Goal: Task Accomplishment & Management: Use online tool/utility

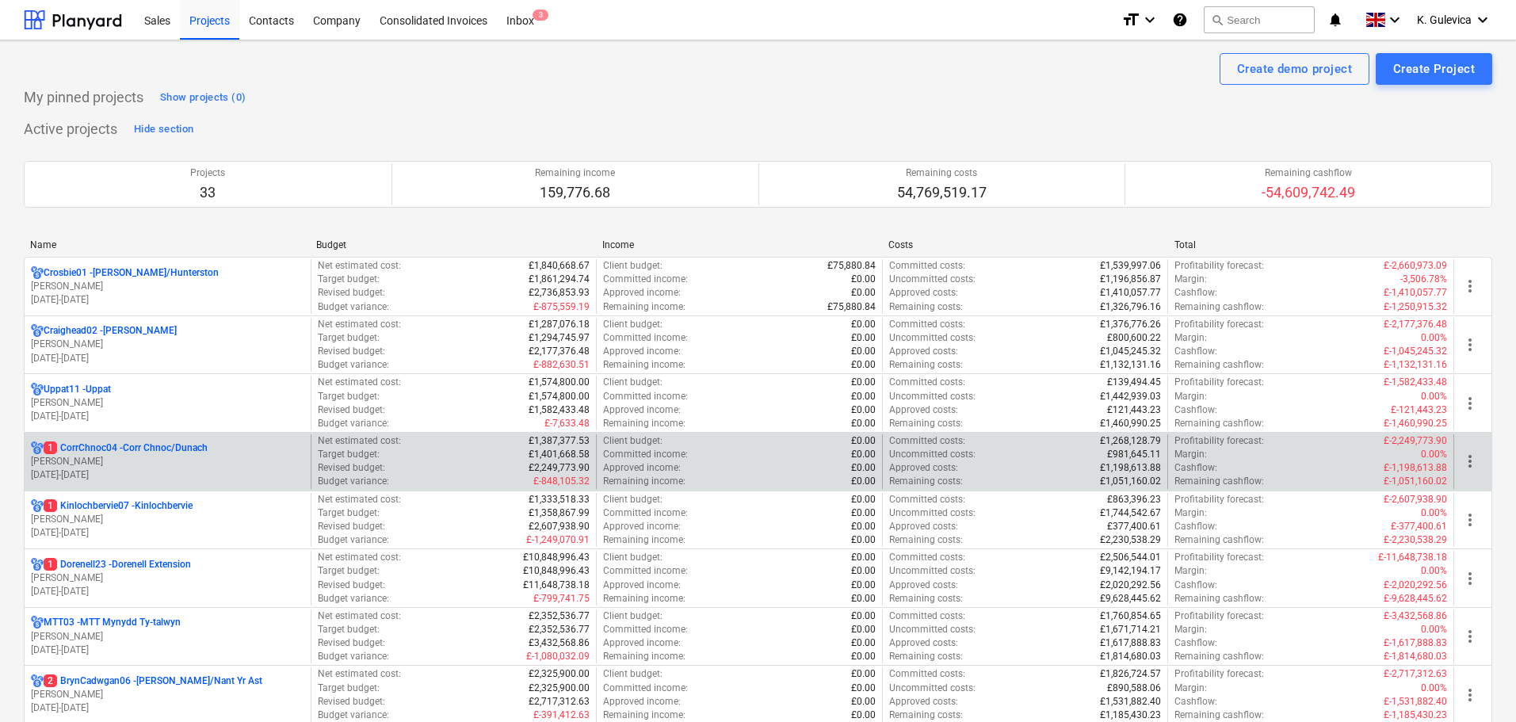
click at [213, 461] on p "[PERSON_NAME]" at bounding box center [167, 461] width 273 height 13
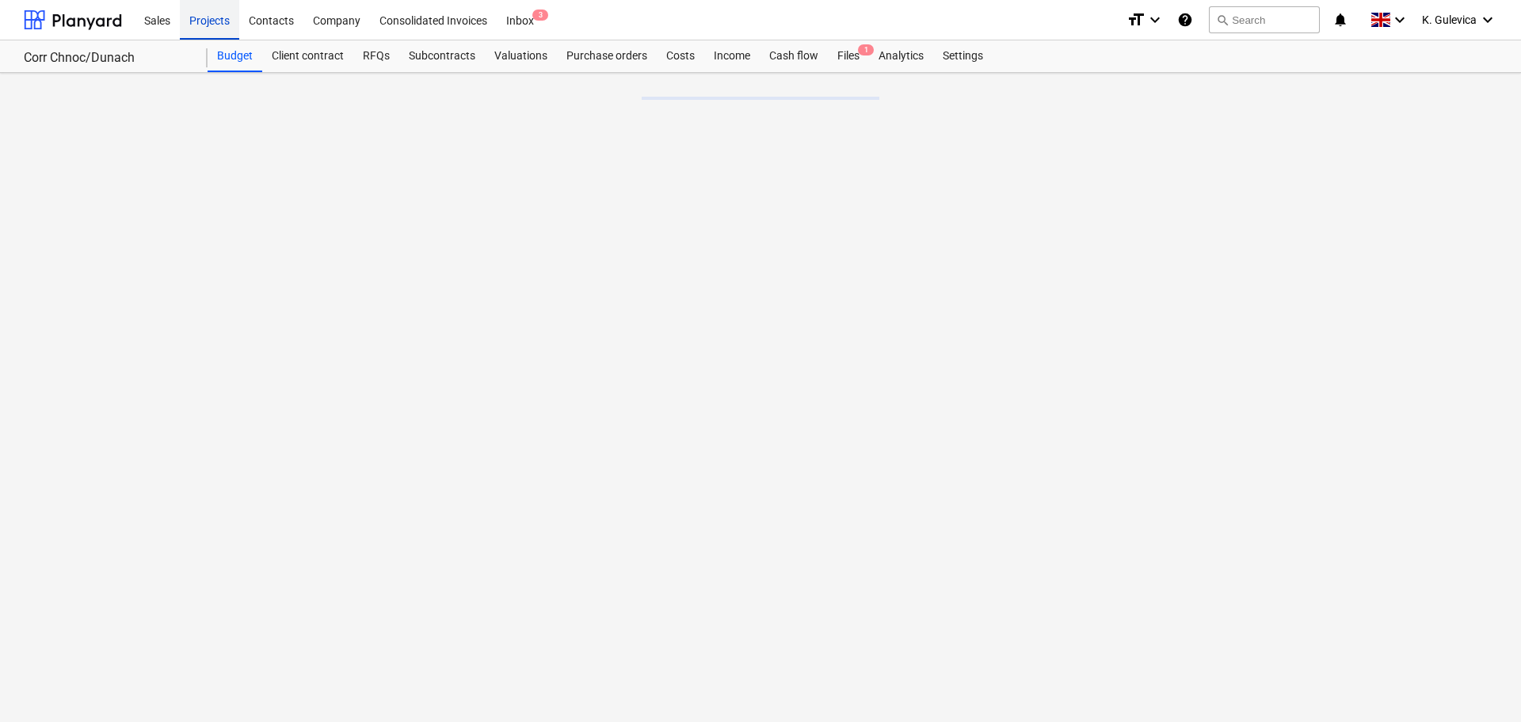
click at [212, 25] on div "Projects" at bounding box center [209, 19] width 59 height 40
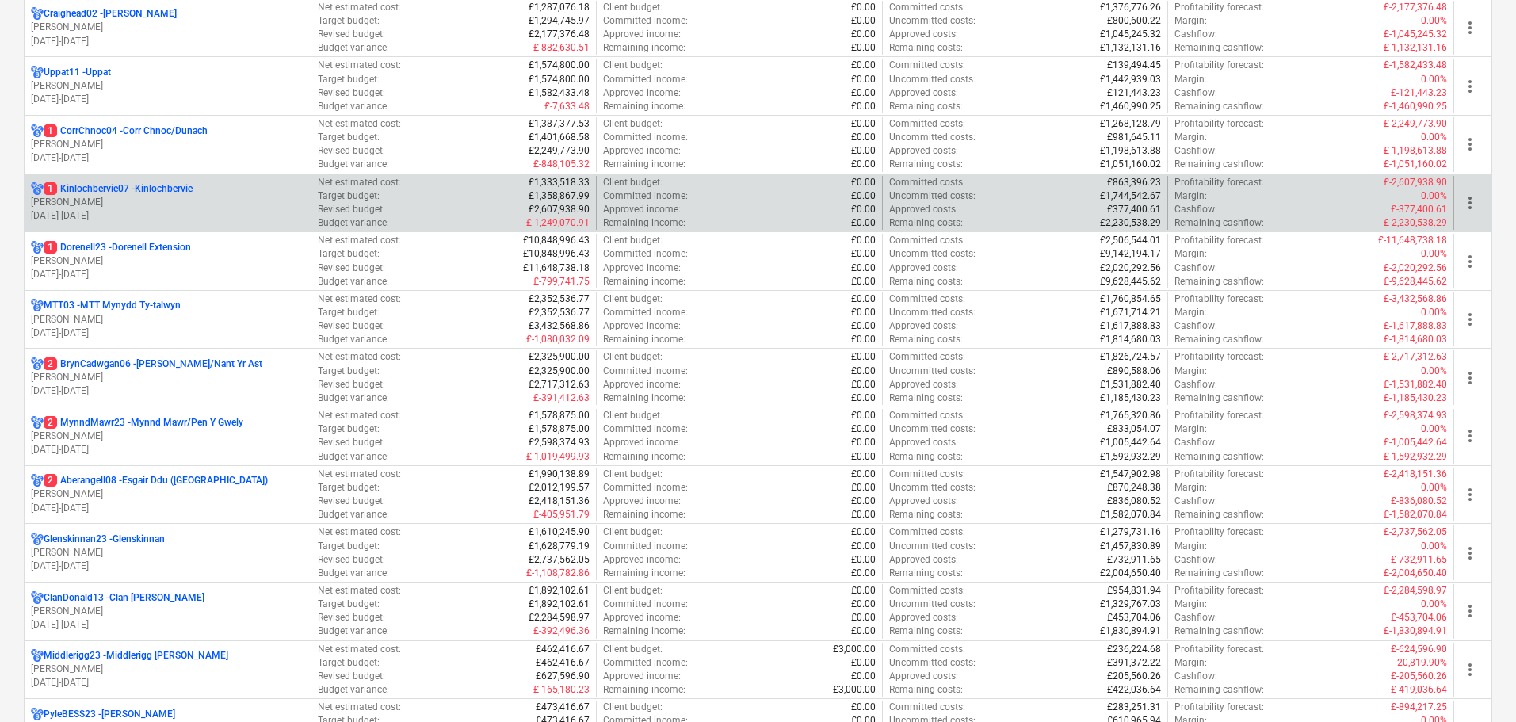
click at [142, 215] on p "[DATE] - [DATE]" at bounding box center [167, 215] width 273 height 13
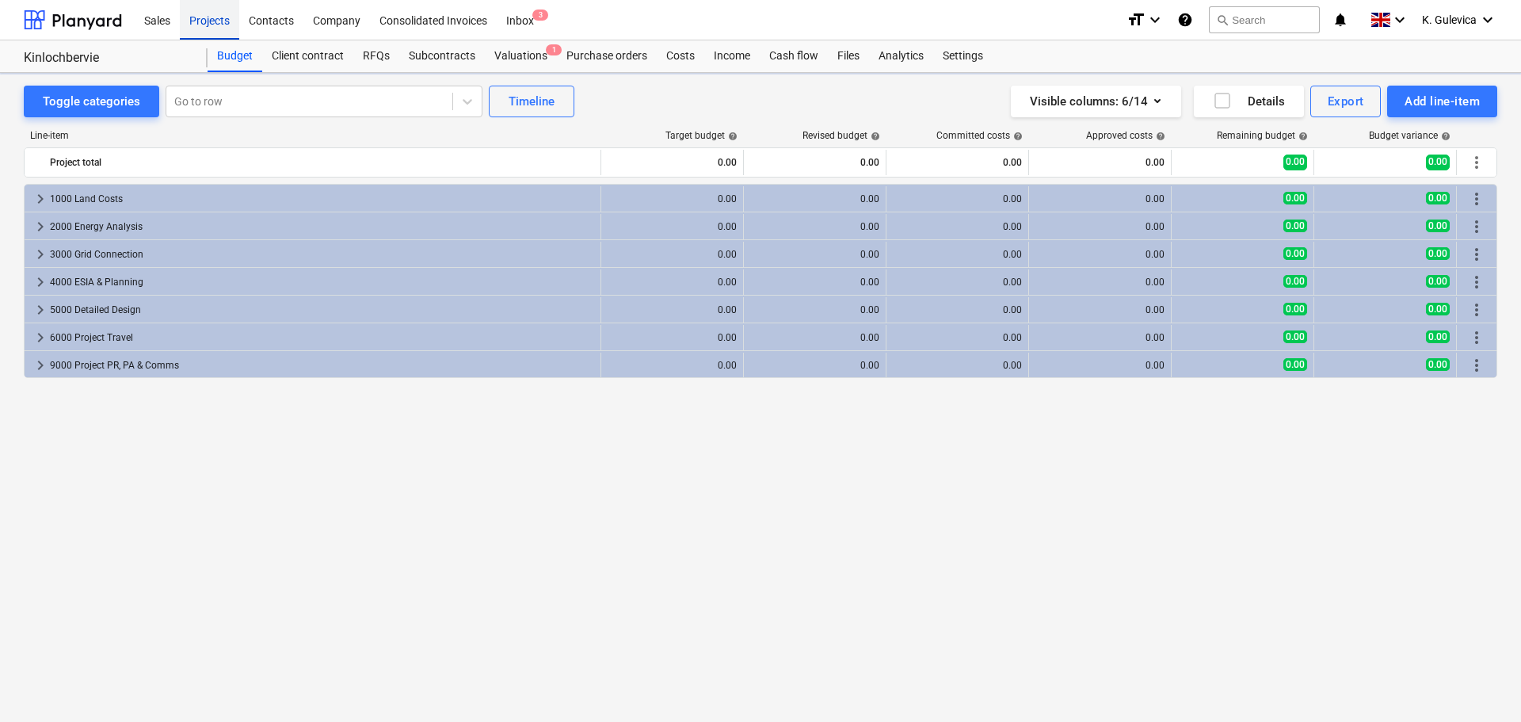
click at [210, 34] on div "Projects" at bounding box center [209, 19] width 59 height 40
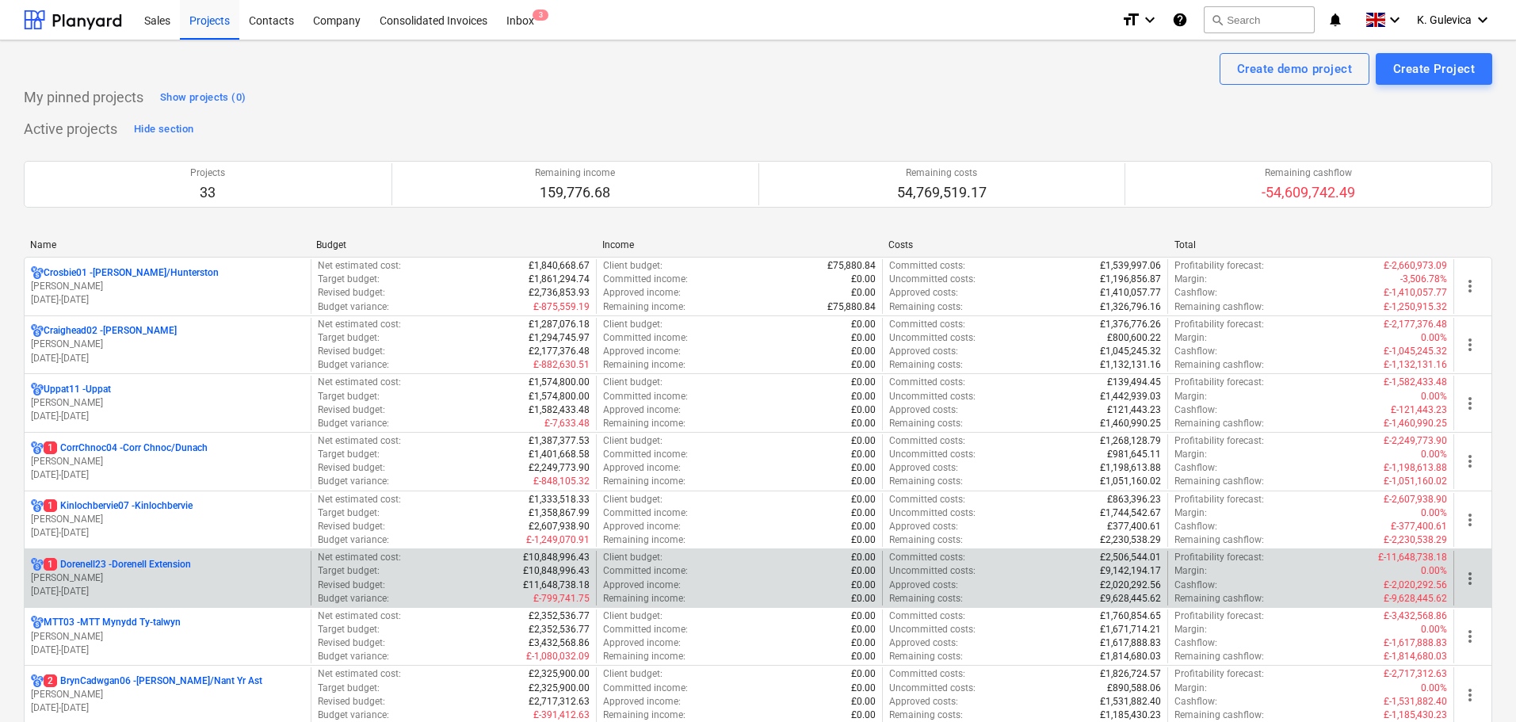
click at [113, 572] on p "[PERSON_NAME]" at bounding box center [167, 577] width 273 height 13
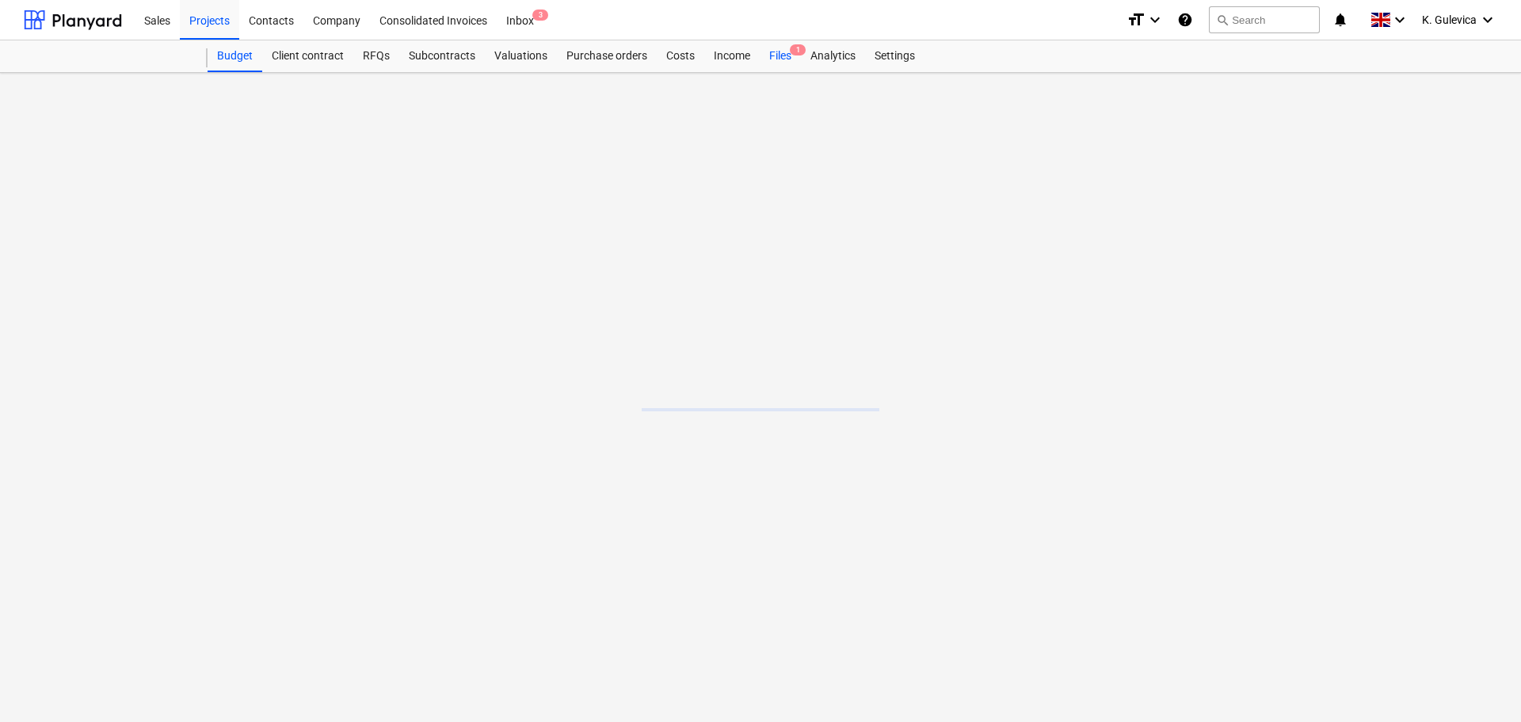
click at [781, 58] on div "Files 1" at bounding box center [780, 56] width 41 height 32
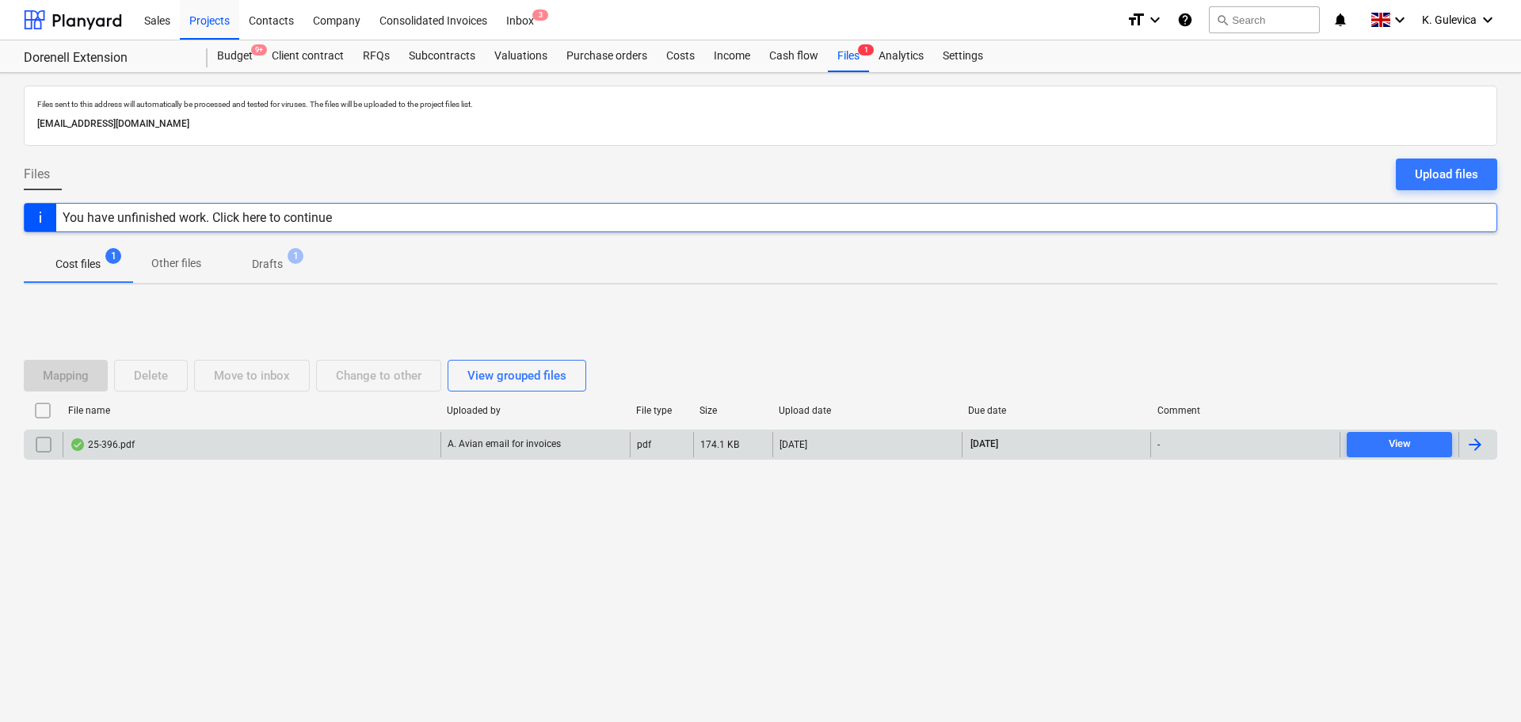
click at [396, 442] on div "25-396.pdf" at bounding box center [252, 444] width 378 height 25
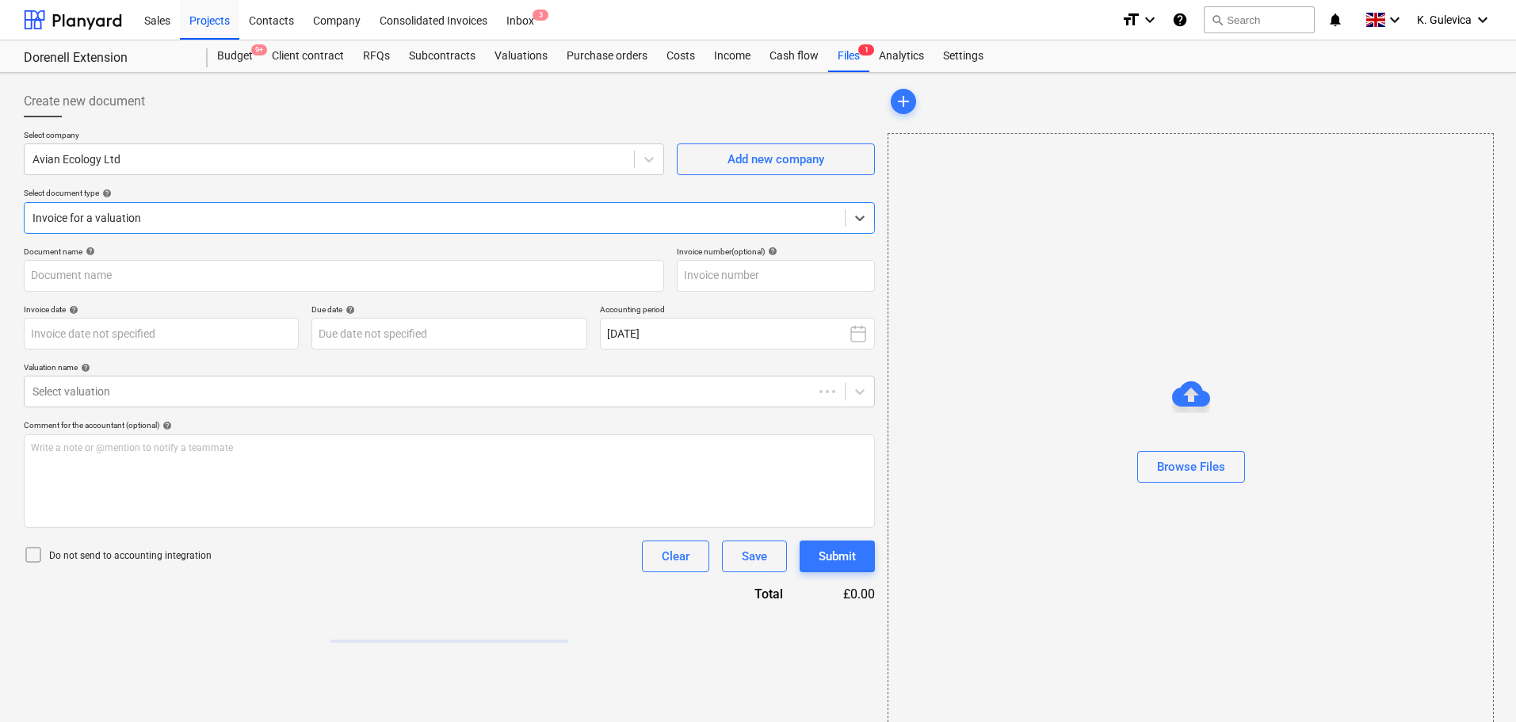
type input "25-396"
type input "[DATE]"
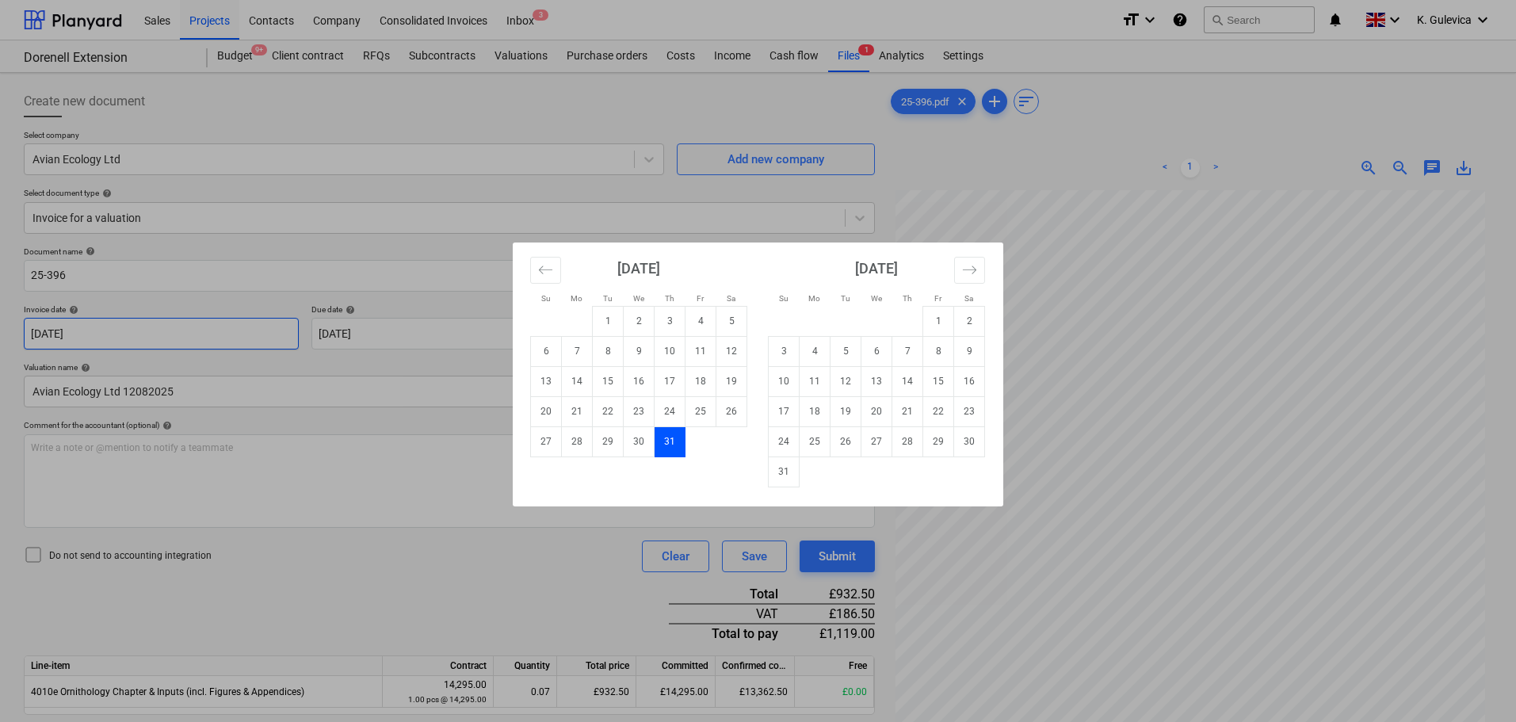
click at [240, 329] on body "Sales Projects Contacts Company Consolidated Invoices Inbox 3 format_size keybo…" at bounding box center [758, 361] width 1516 height 722
click at [941, 322] on td "1" at bounding box center [938, 321] width 31 height 30
type input "[DATE]"
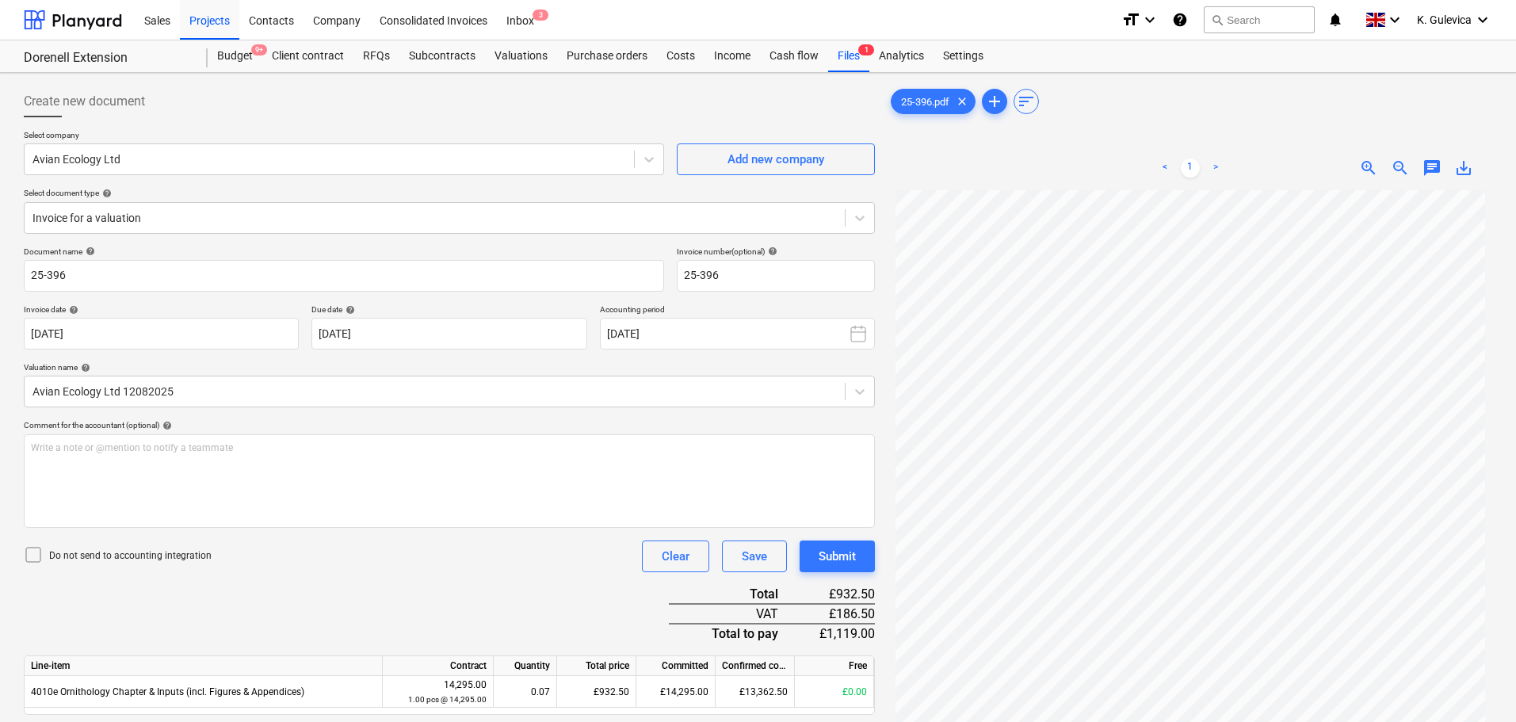
scroll to position [159, 0]
click at [853, 555] on div "Submit" at bounding box center [837, 556] width 37 height 21
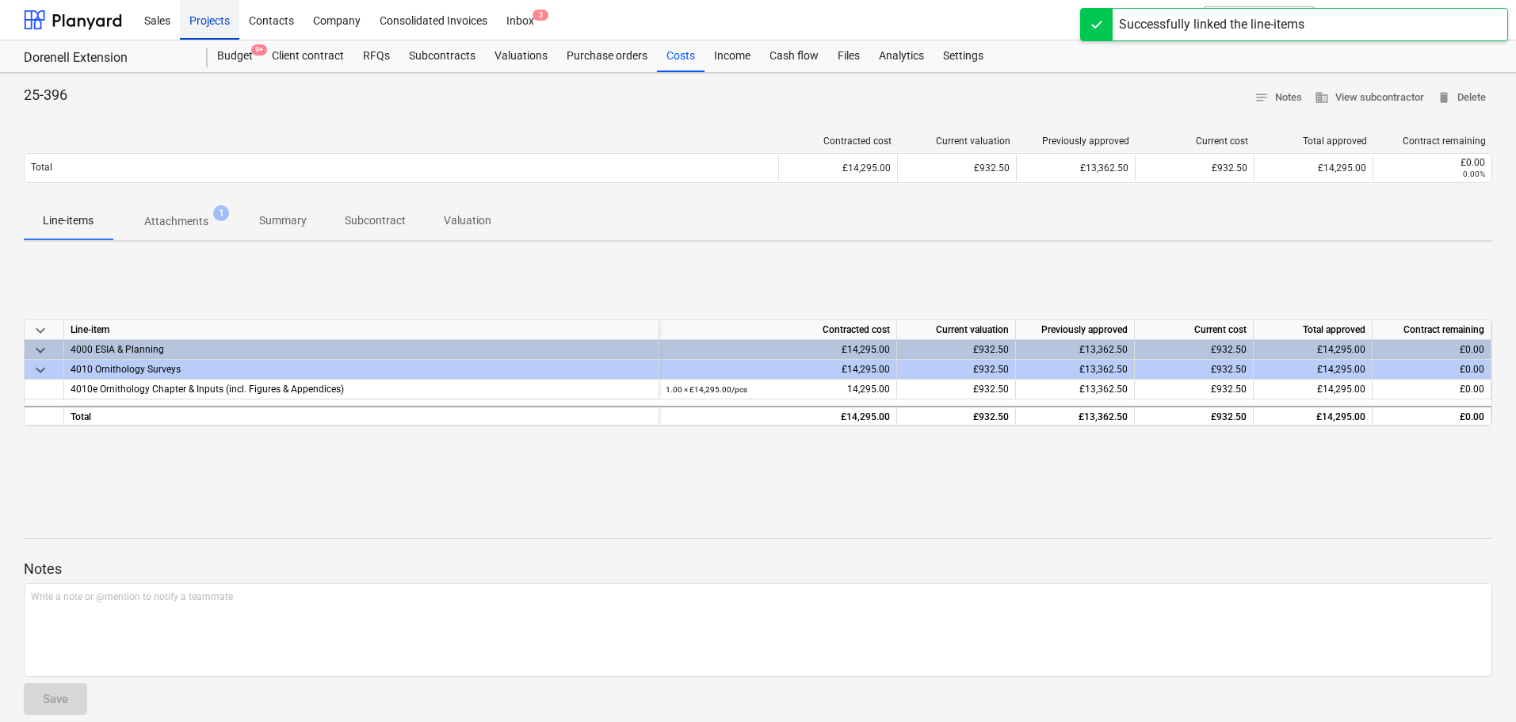
click at [215, 21] on div "Projects" at bounding box center [209, 19] width 59 height 40
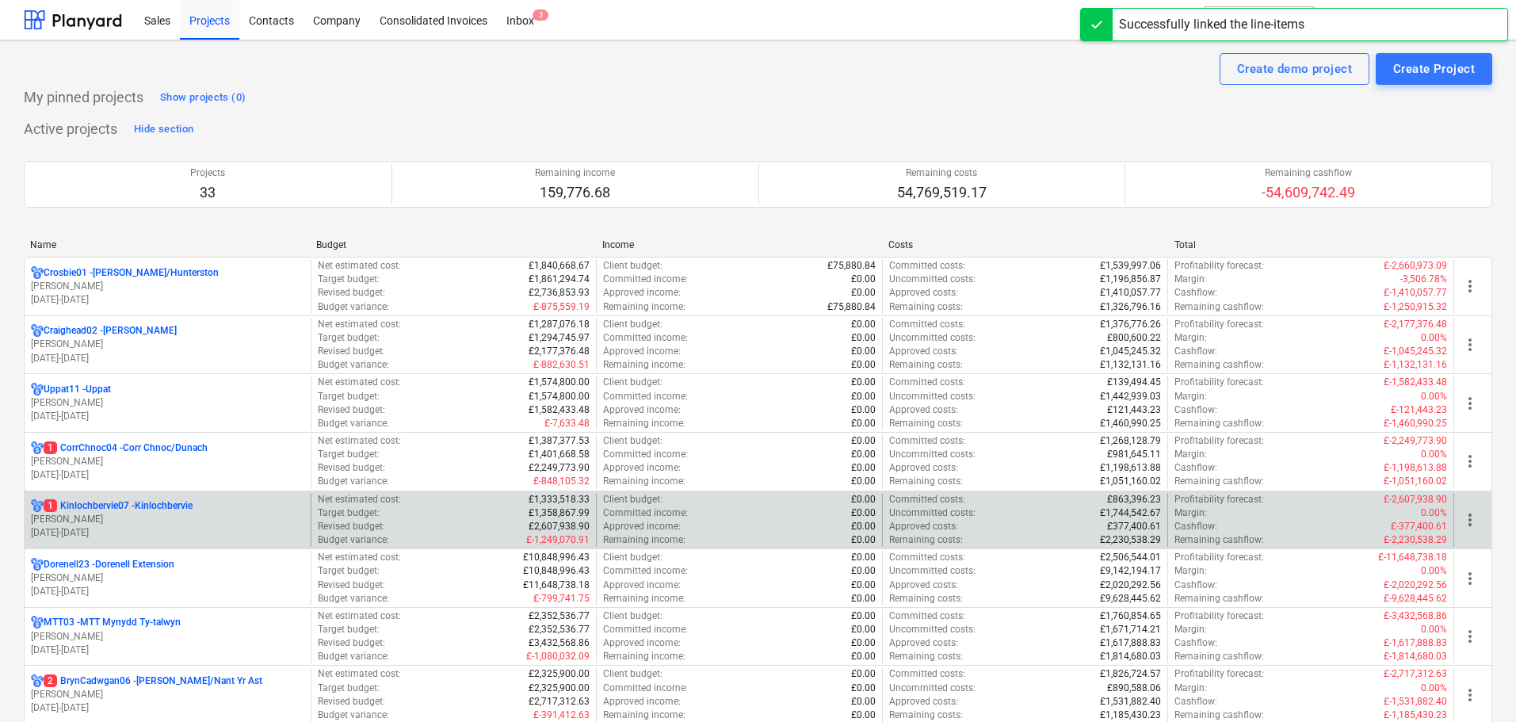
click at [134, 533] on p "[DATE] - [DATE]" at bounding box center [167, 532] width 273 height 13
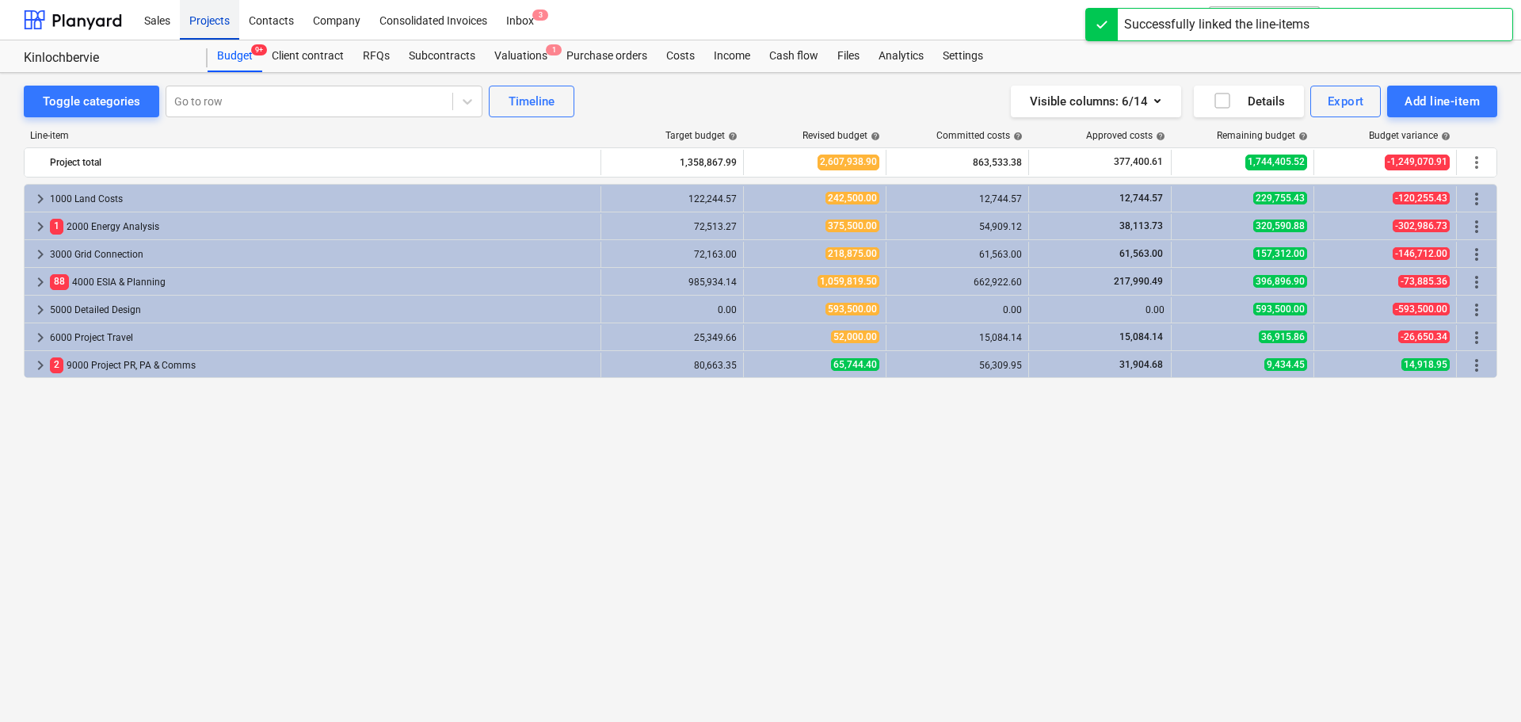
click at [208, 14] on div "Projects" at bounding box center [209, 19] width 59 height 40
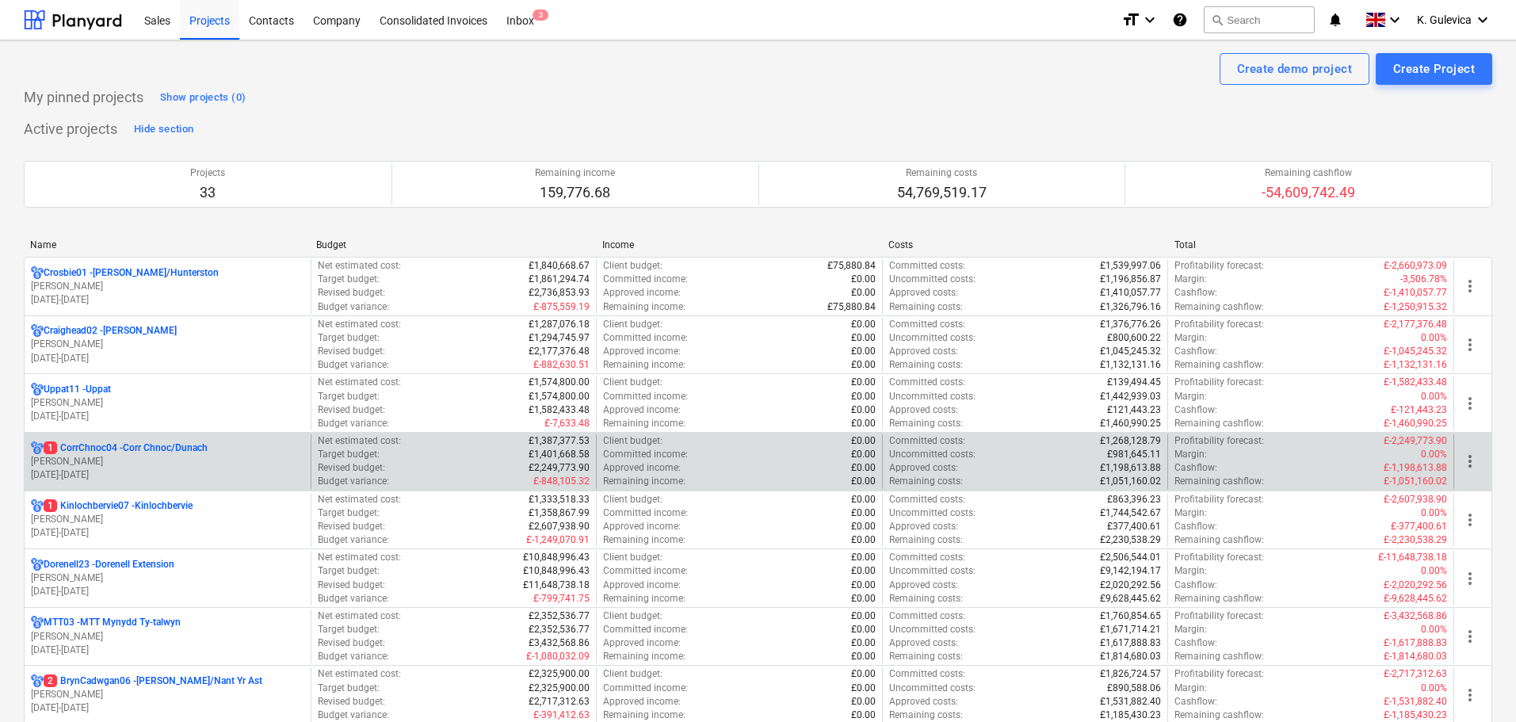
click at [95, 468] on p "[DATE] - [DATE]" at bounding box center [167, 474] width 273 height 13
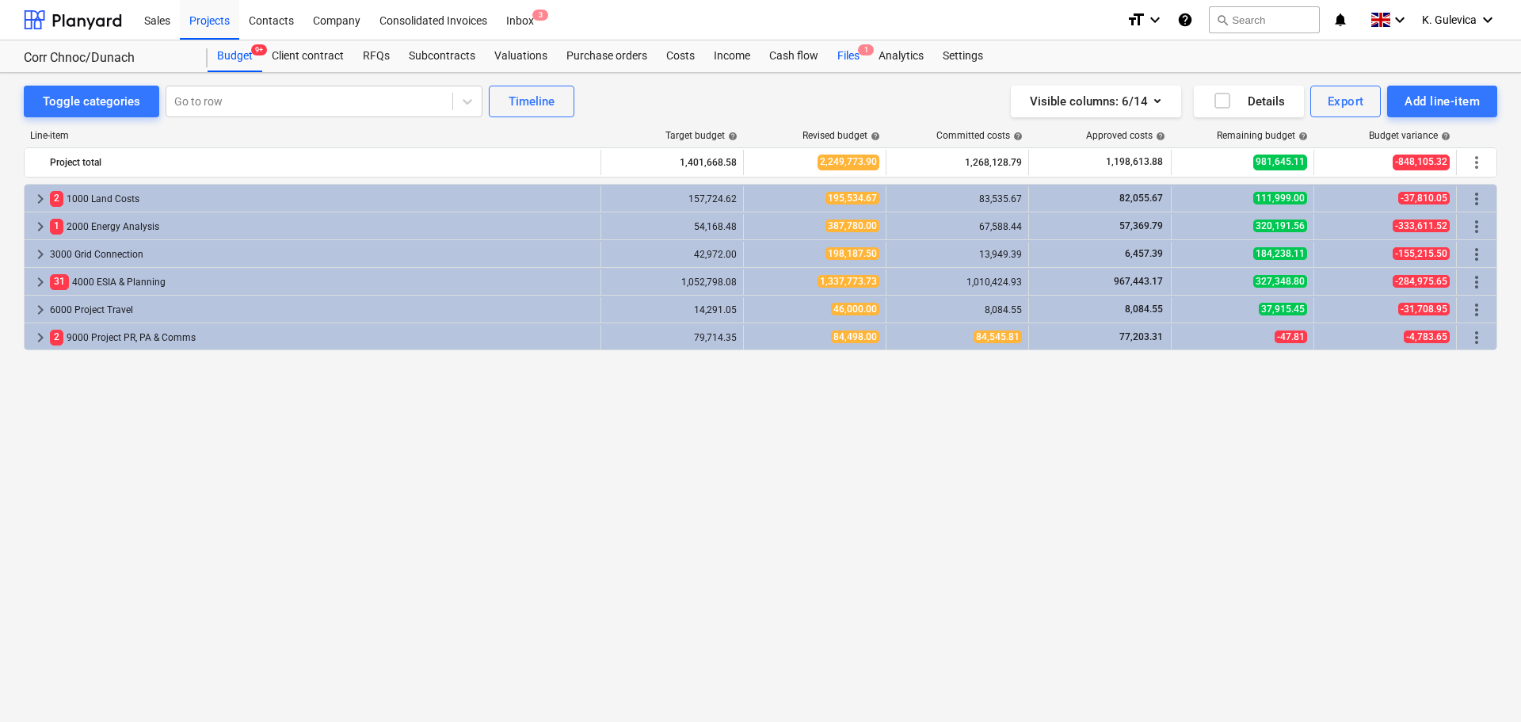
click at [847, 64] on div "Files 1" at bounding box center [848, 56] width 41 height 32
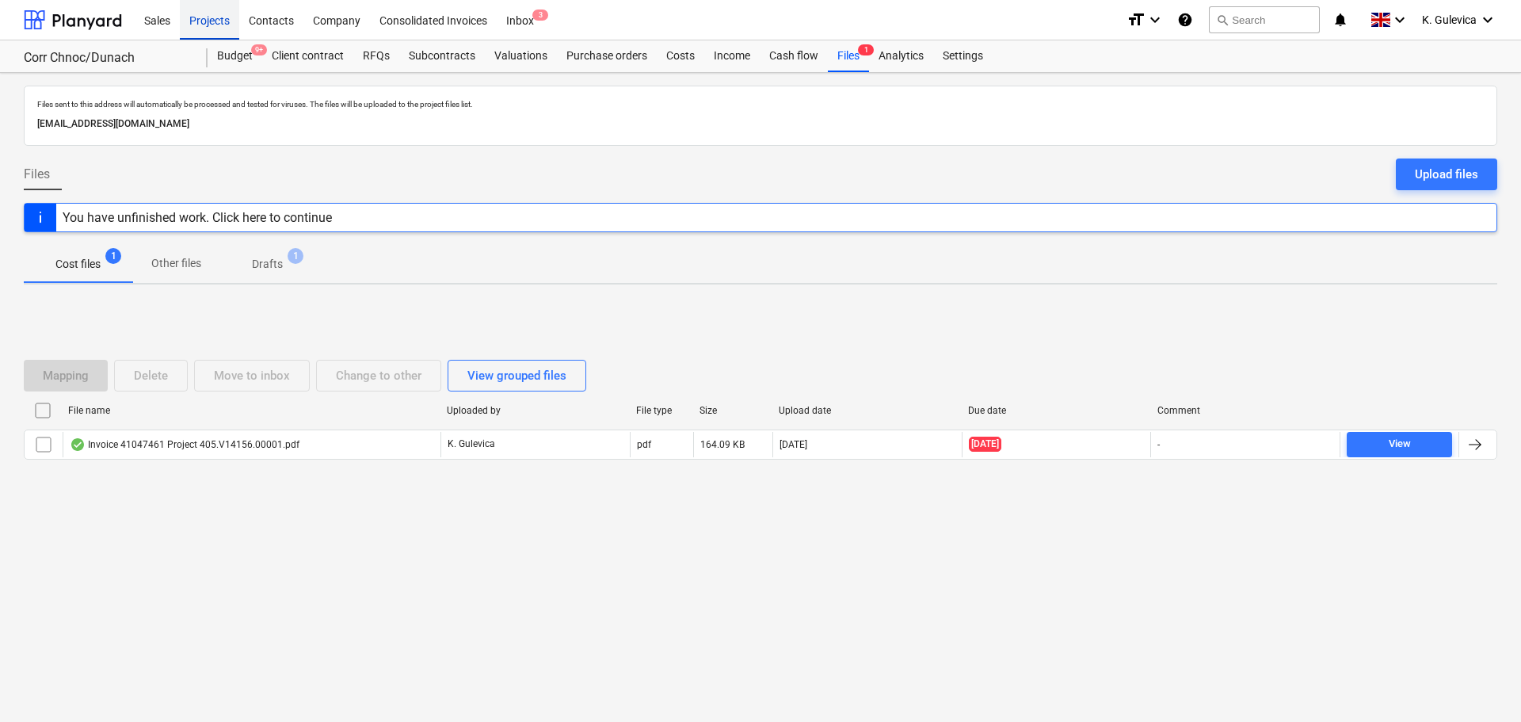
click at [195, 25] on div "Projects" at bounding box center [209, 19] width 59 height 40
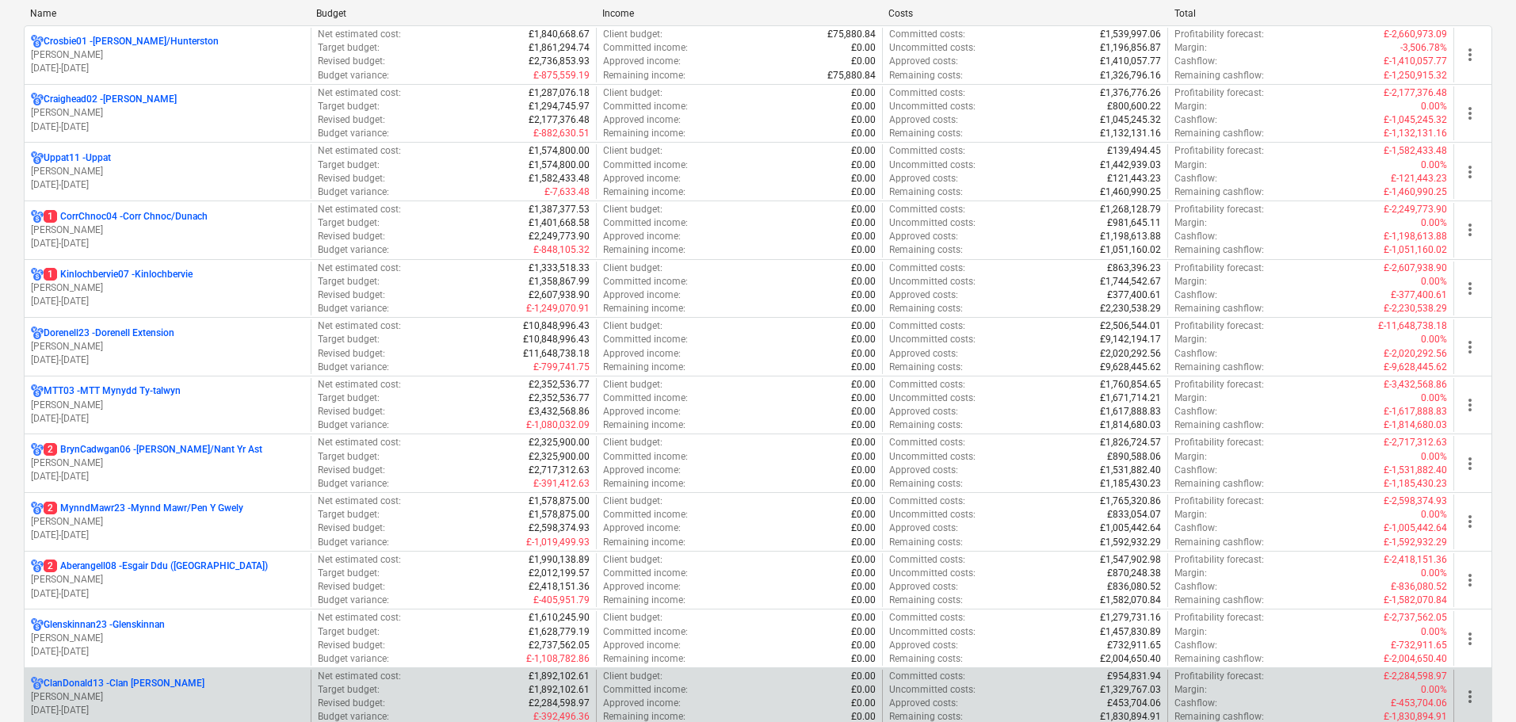
scroll to position [396, 0]
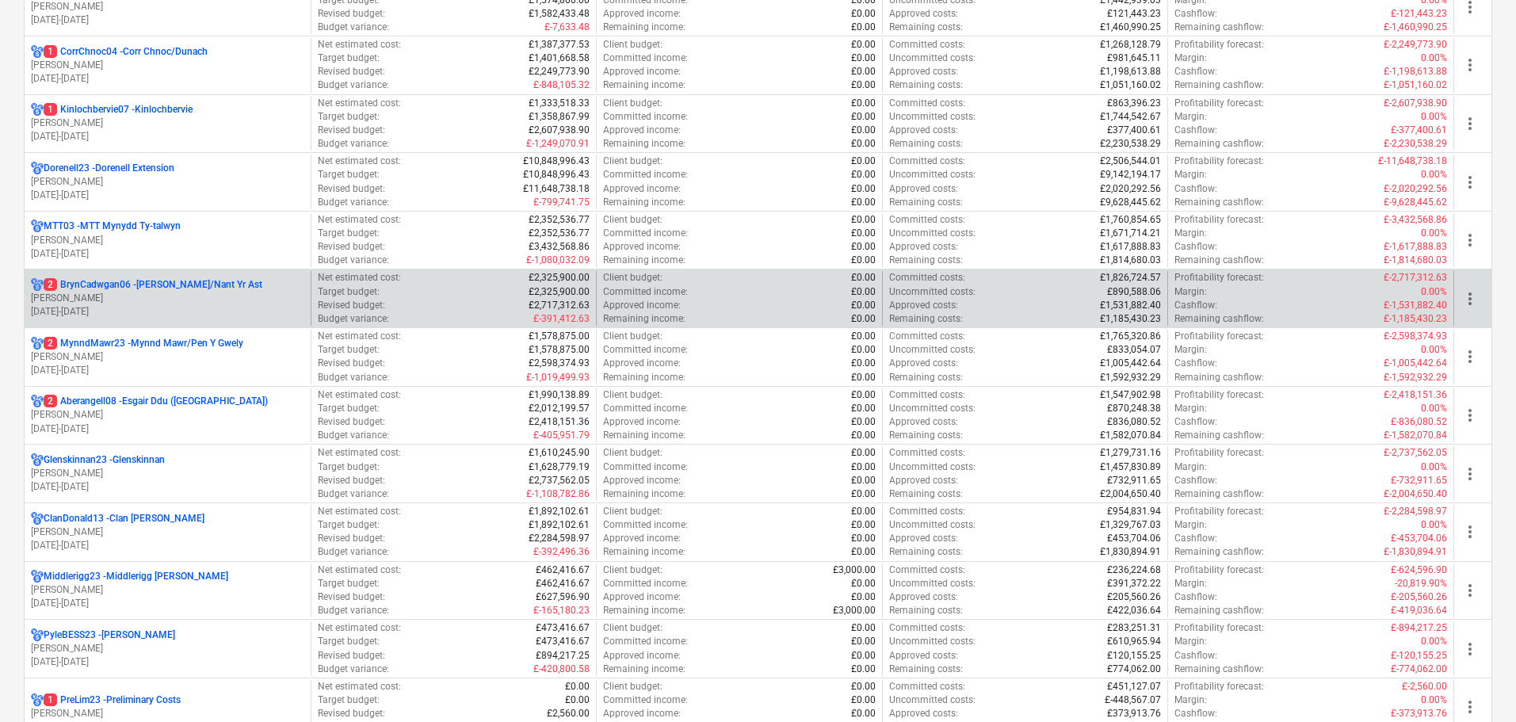
click at [133, 301] on p "[PERSON_NAME]" at bounding box center [167, 298] width 273 height 13
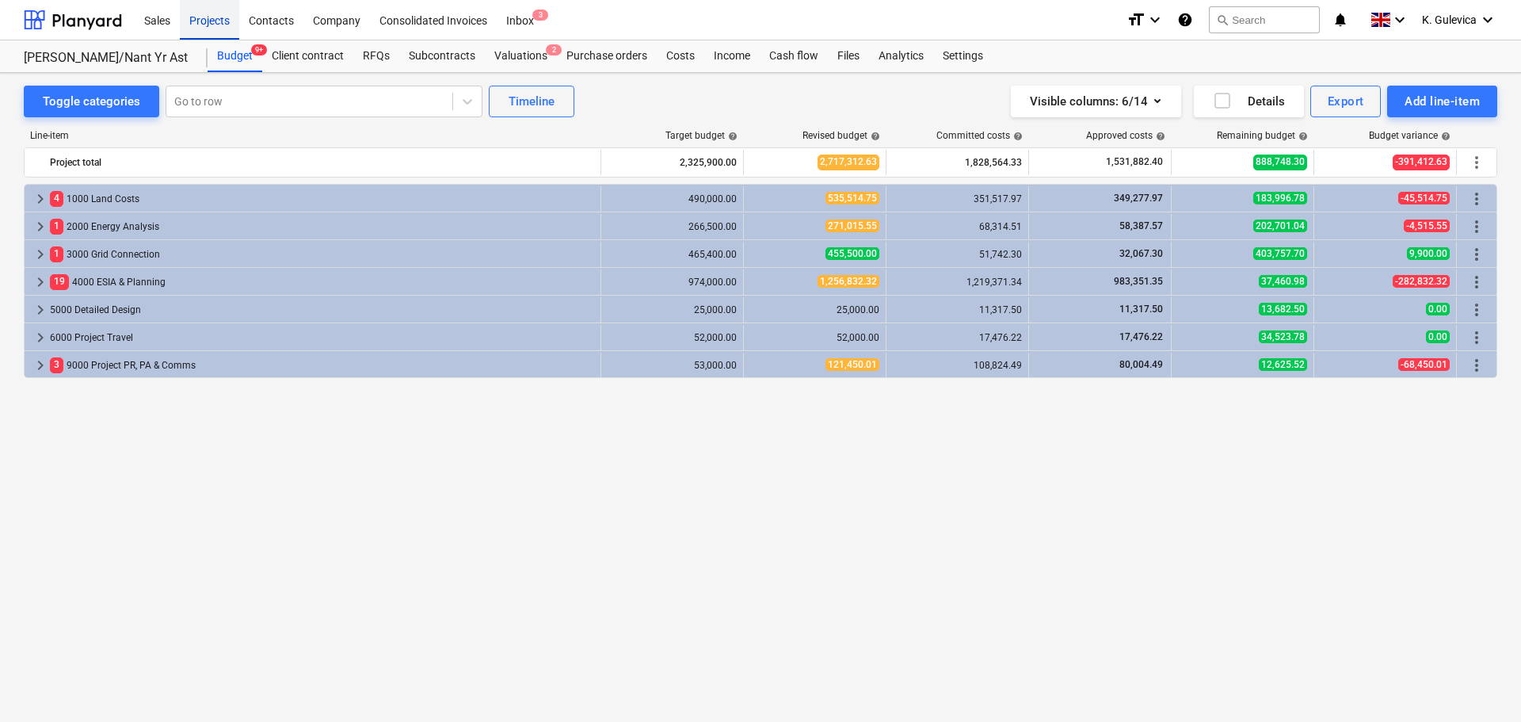
click at [216, 18] on div "Projects" at bounding box center [209, 19] width 59 height 40
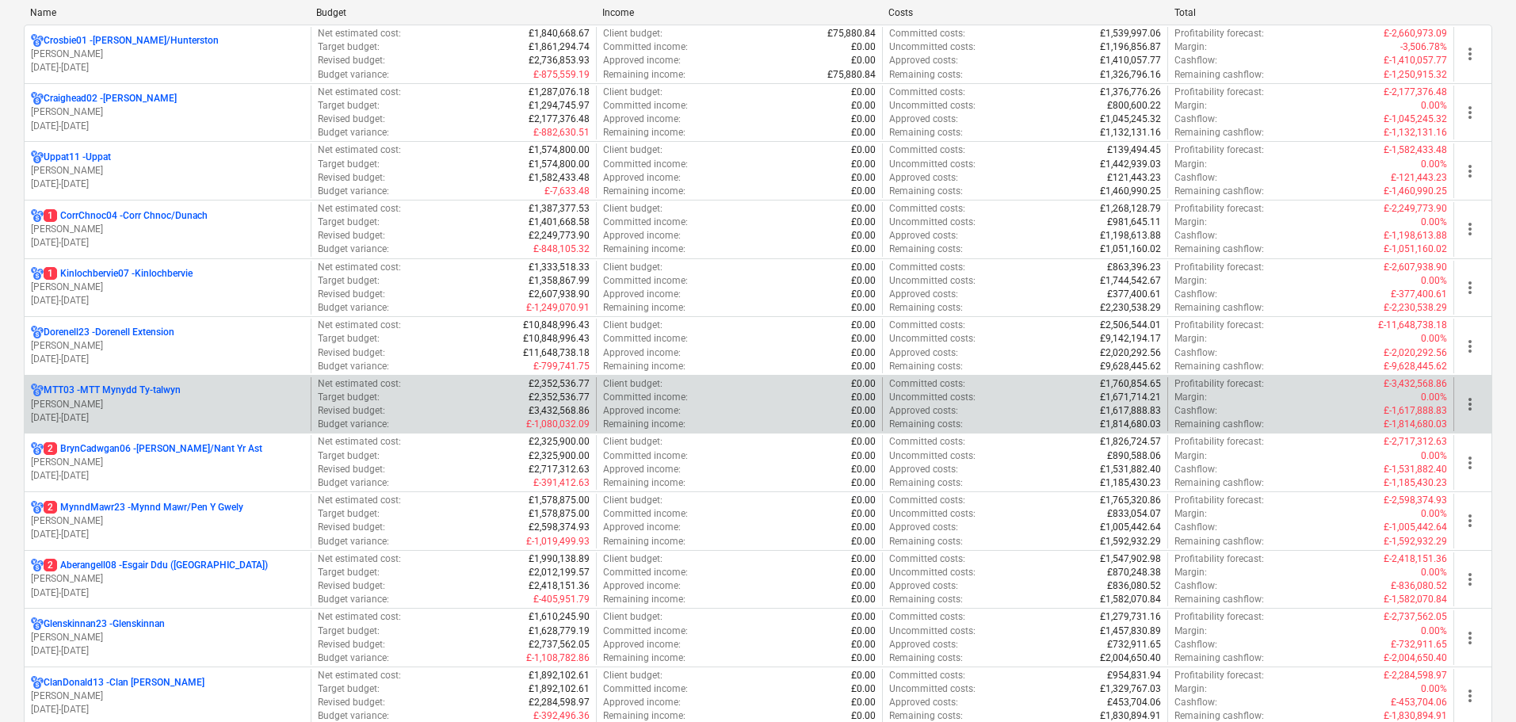
scroll to position [238, 0]
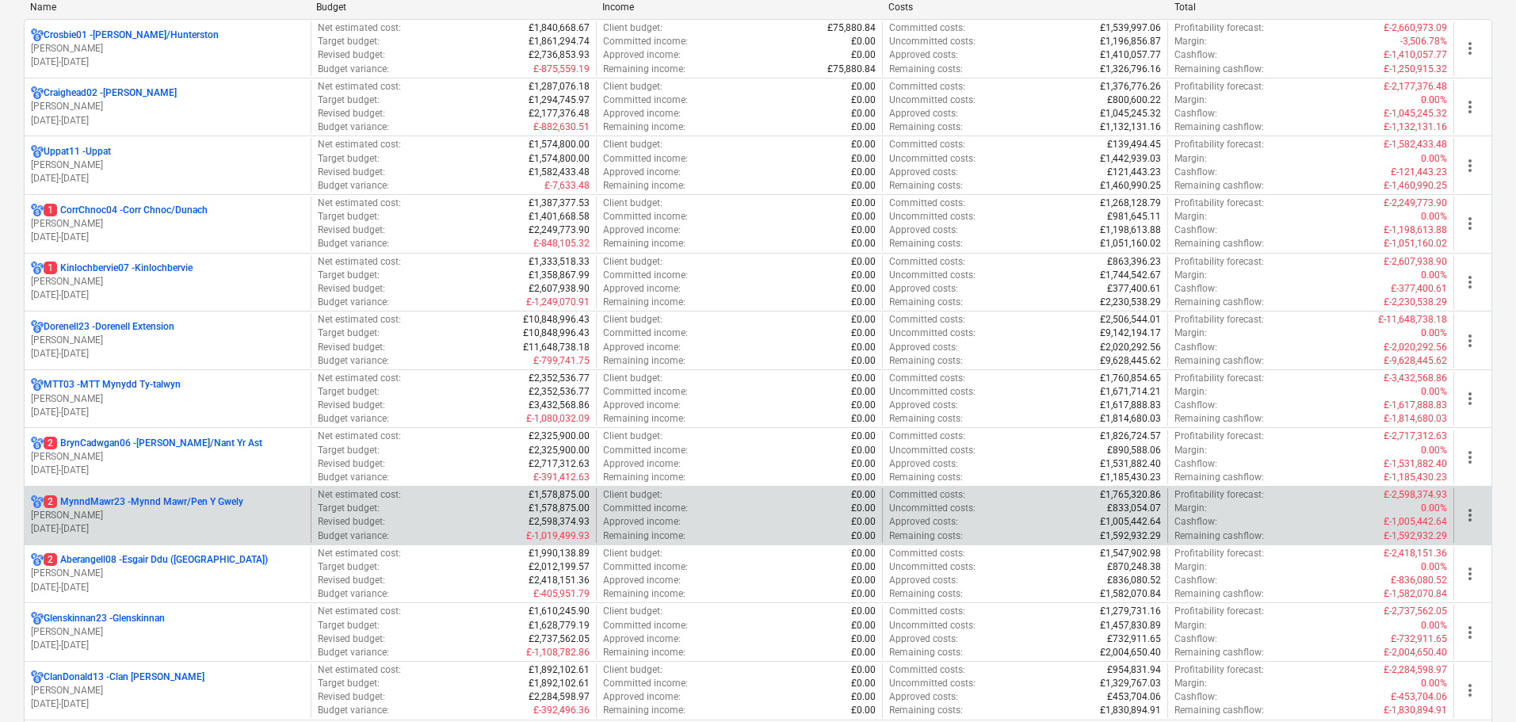
click at [165, 514] on p "[PERSON_NAME]" at bounding box center [167, 515] width 273 height 13
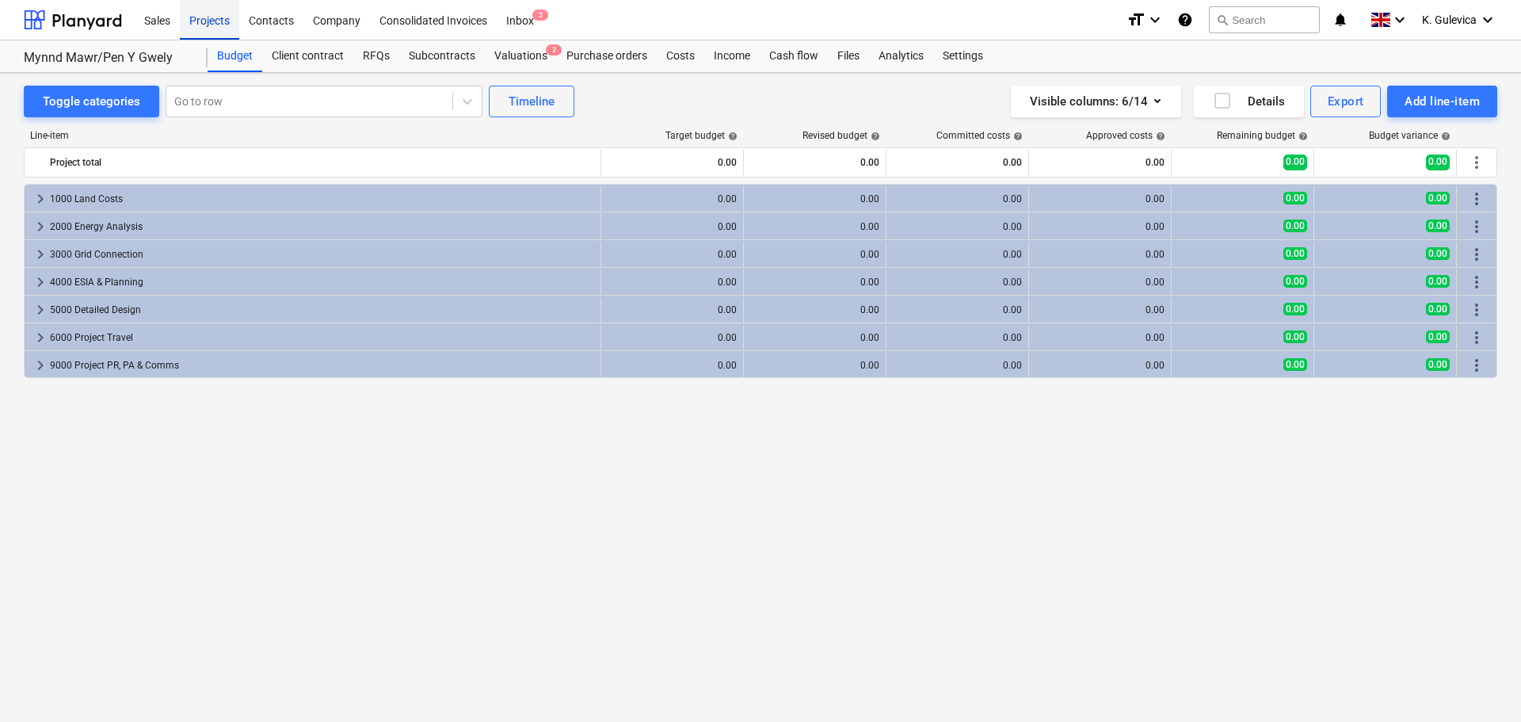
click at [219, 25] on div "Projects" at bounding box center [209, 19] width 59 height 40
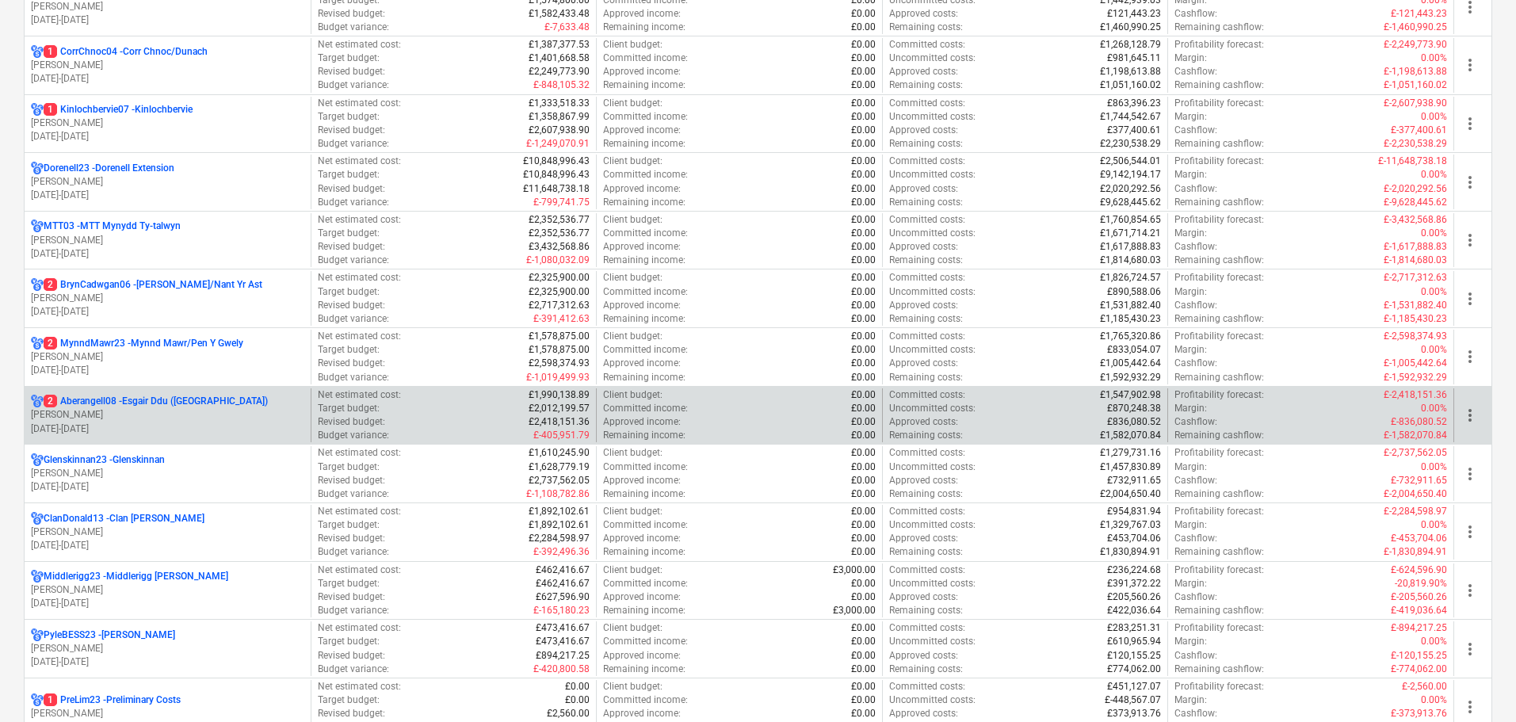
click at [103, 407] on p "2 Aberangell08 - Esgair Ddu ([GEOGRAPHIC_DATA])" at bounding box center [156, 401] width 224 height 13
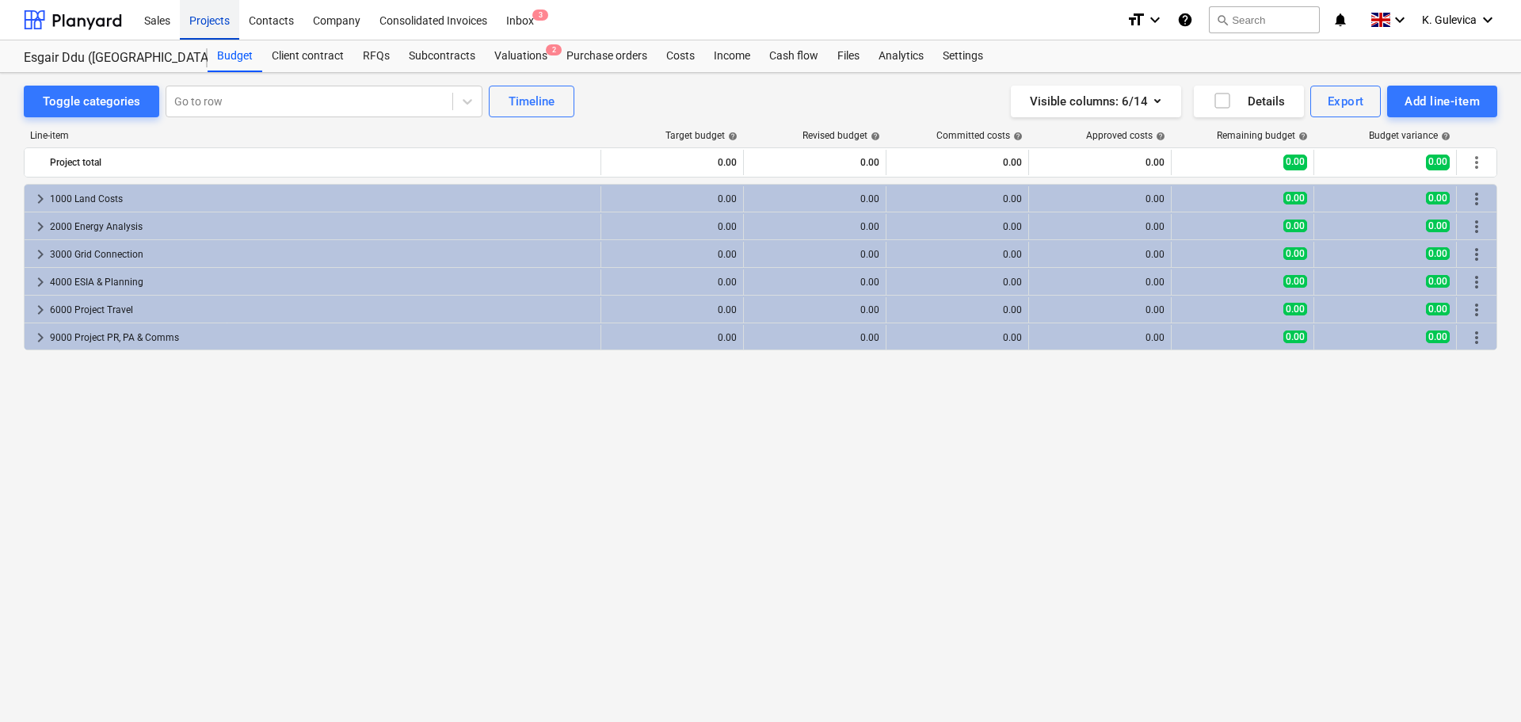
click at [212, 21] on div "Projects" at bounding box center [209, 19] width 59 height 40
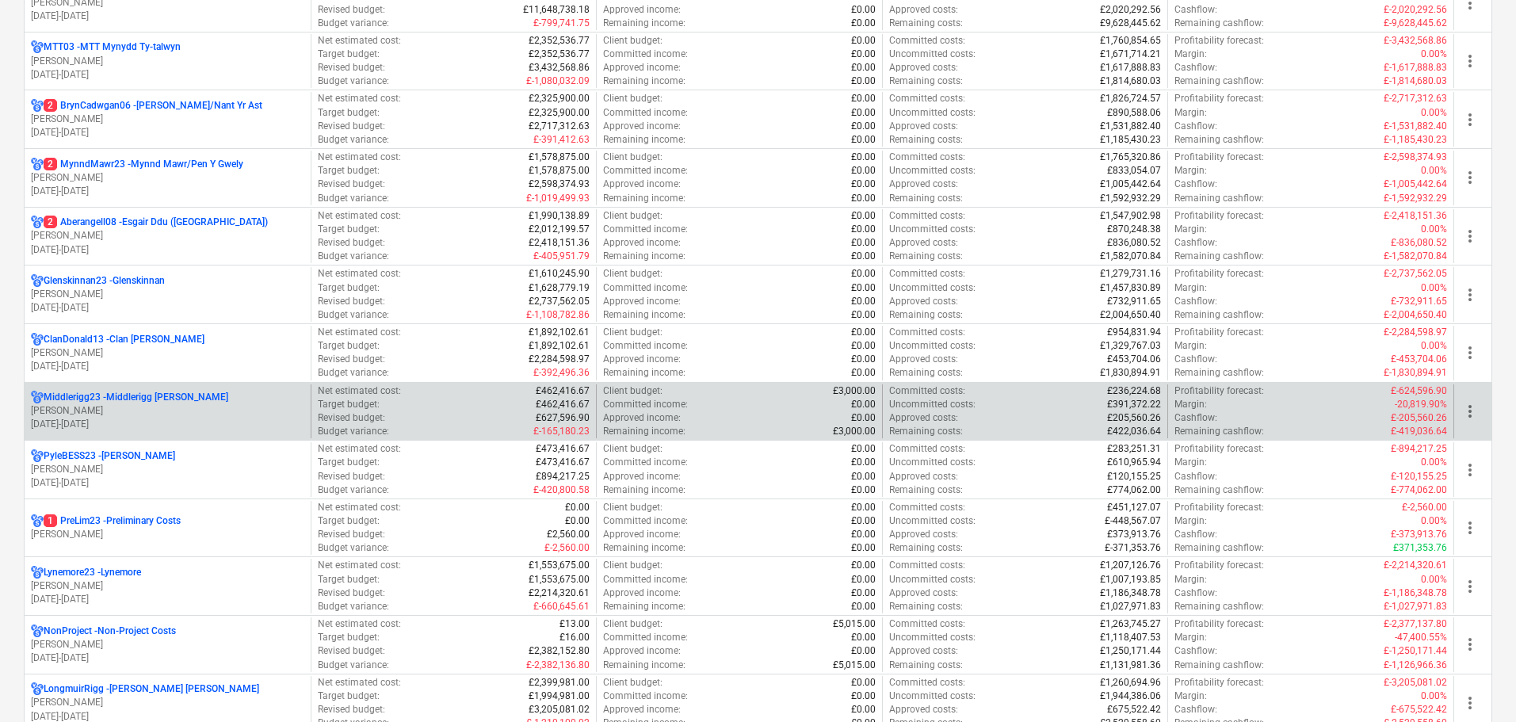
scroll to position [634, 0]
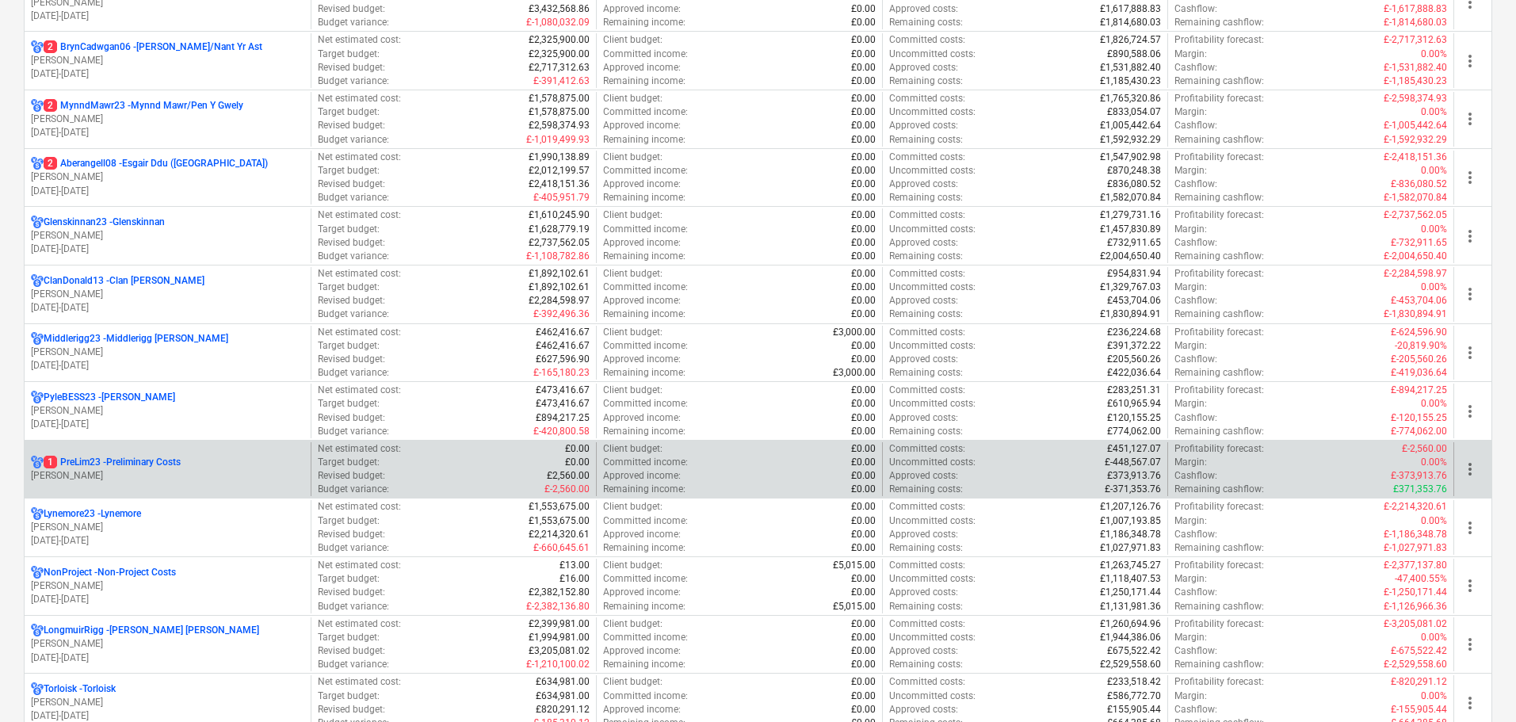
click at [128, 472] on p "[PERSON_NAME]" at bounding box center [167, 475] width 273 height 13
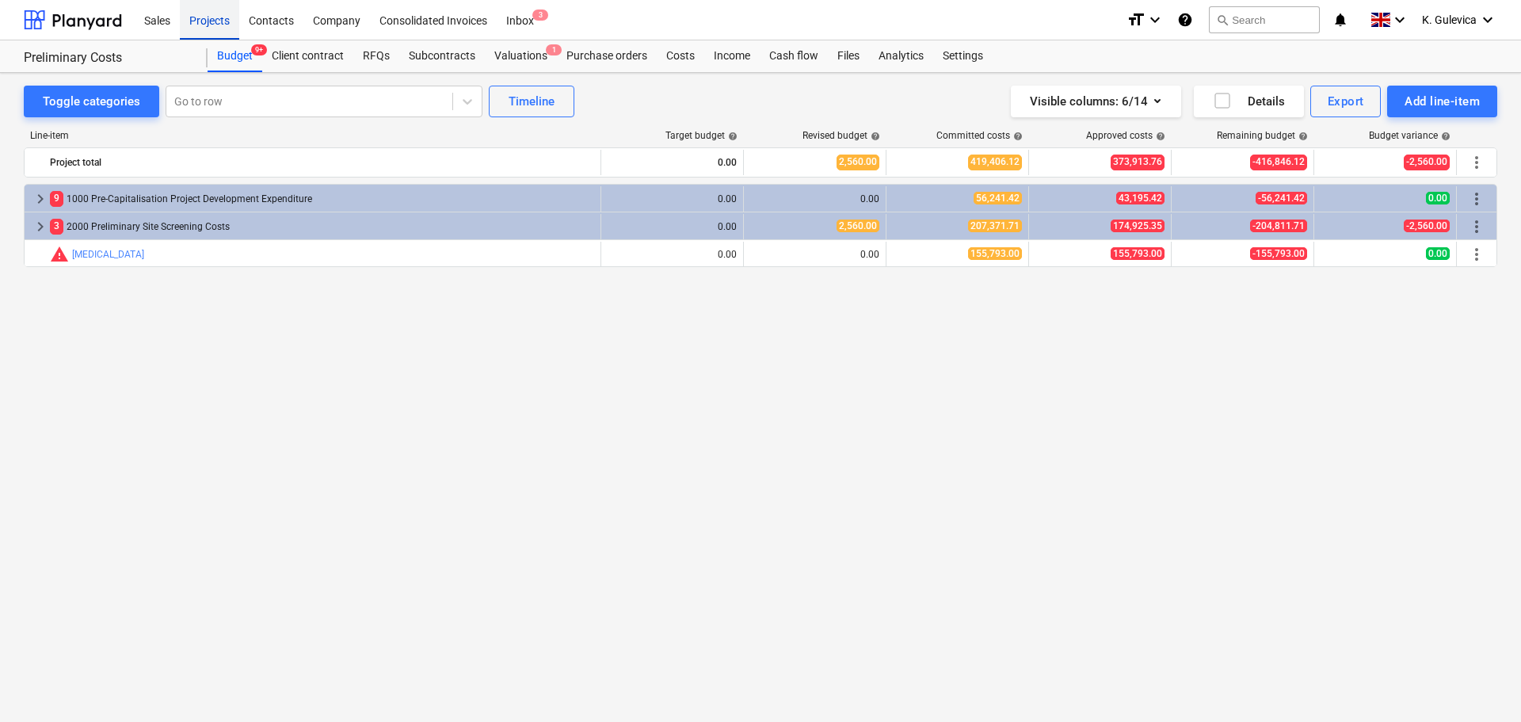
click at [216, 31] on div "Projects" at bounding box center [209, 19] width 59 height 40
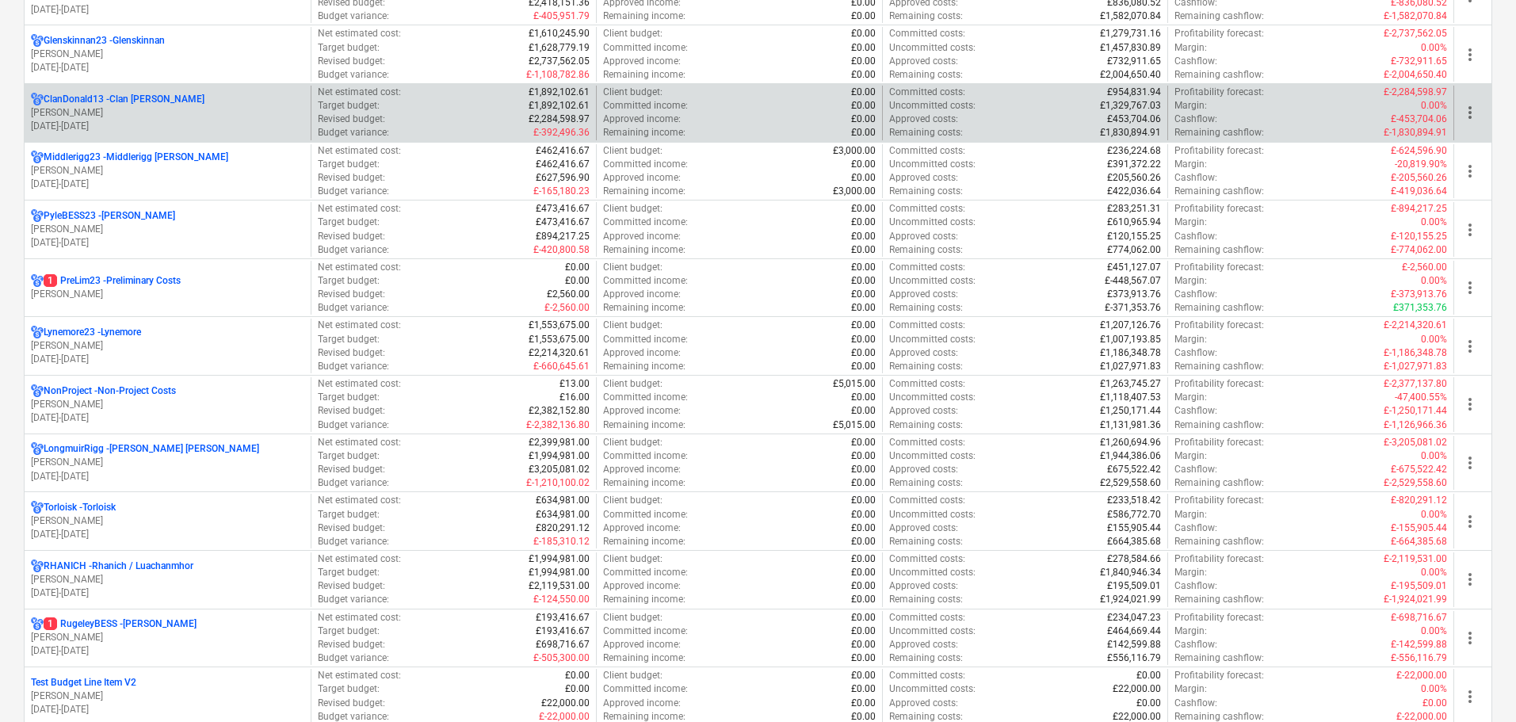
scroll to position [1030, 0]
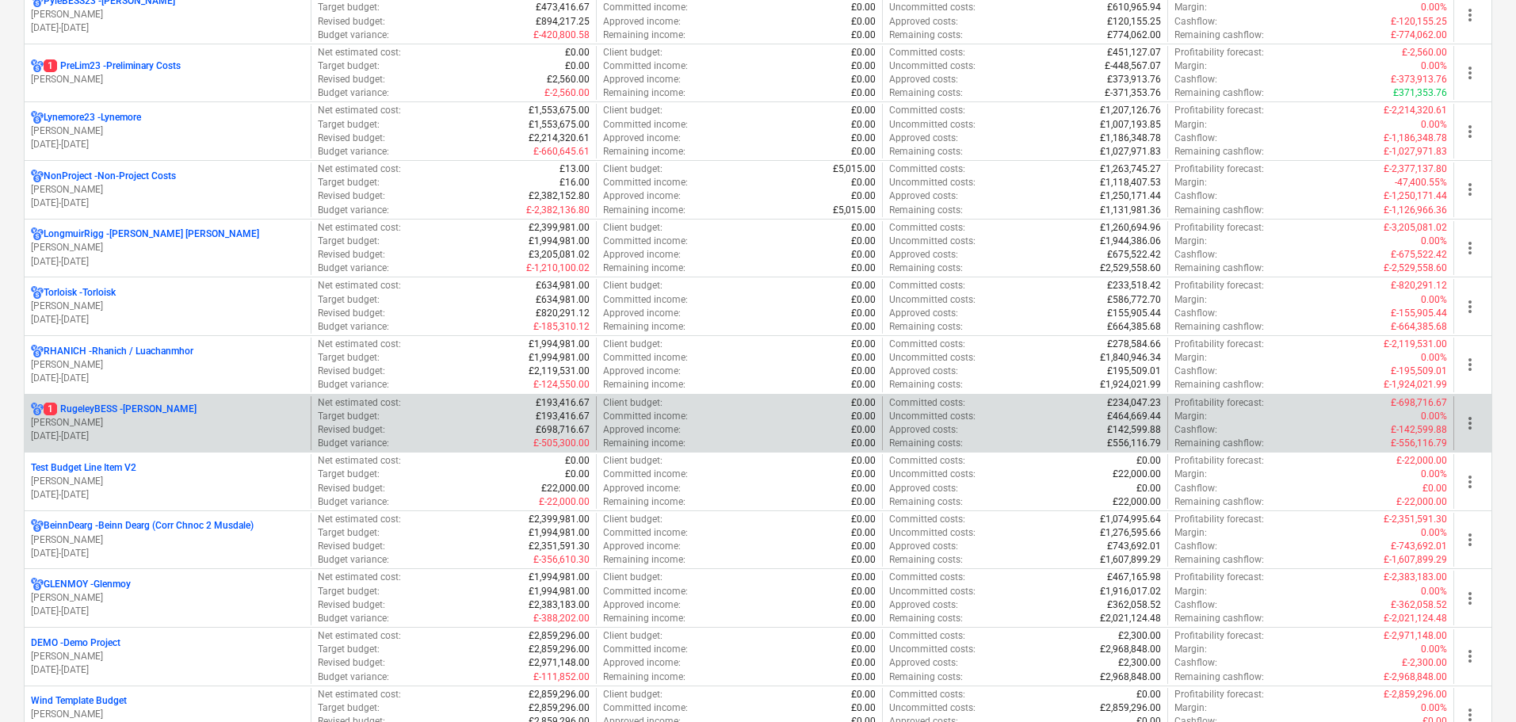
click at [123, 433] on p "[DATE] - [DATE]" at bounding box center [167, 435] width 273 height 13
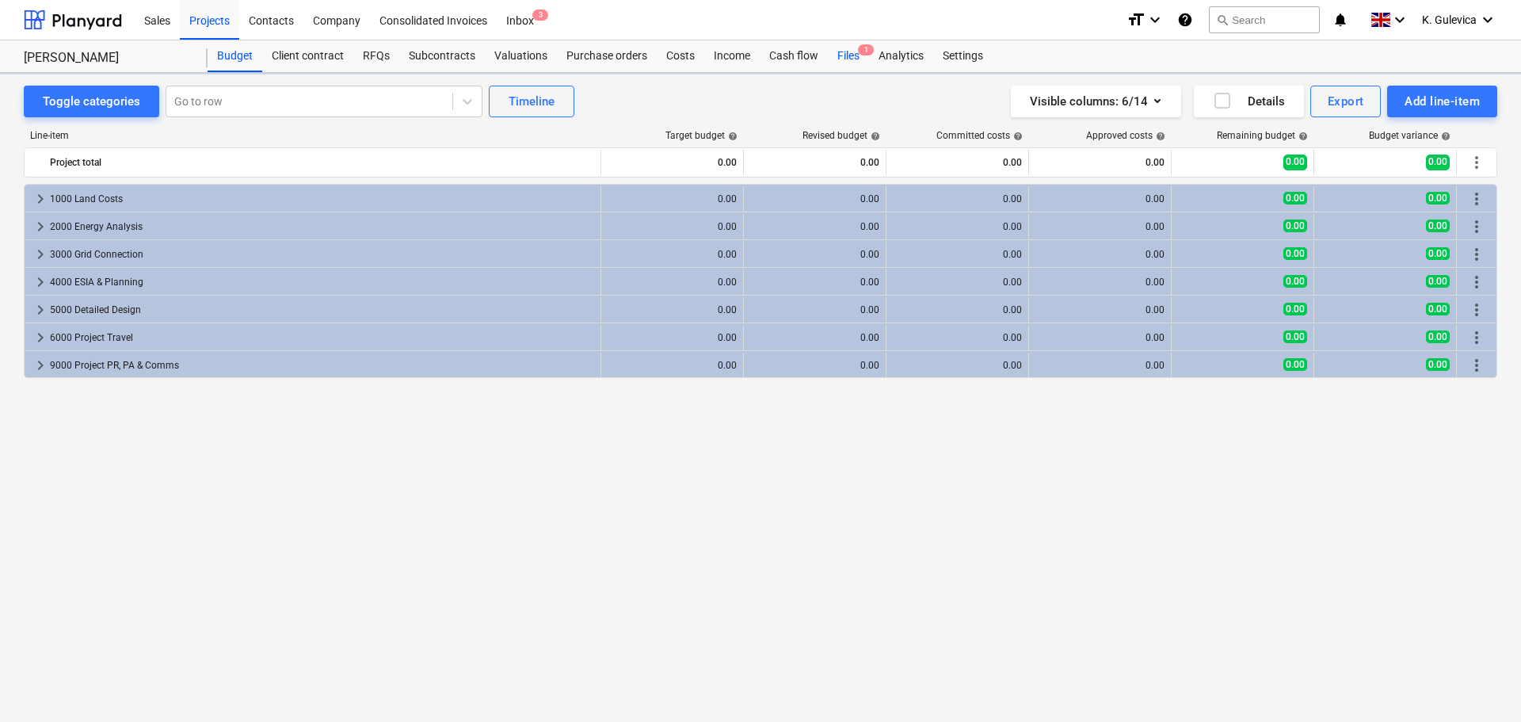
click at [834, 55] on div "Files 1" at bounding box center [848, 56] width 41 height 32
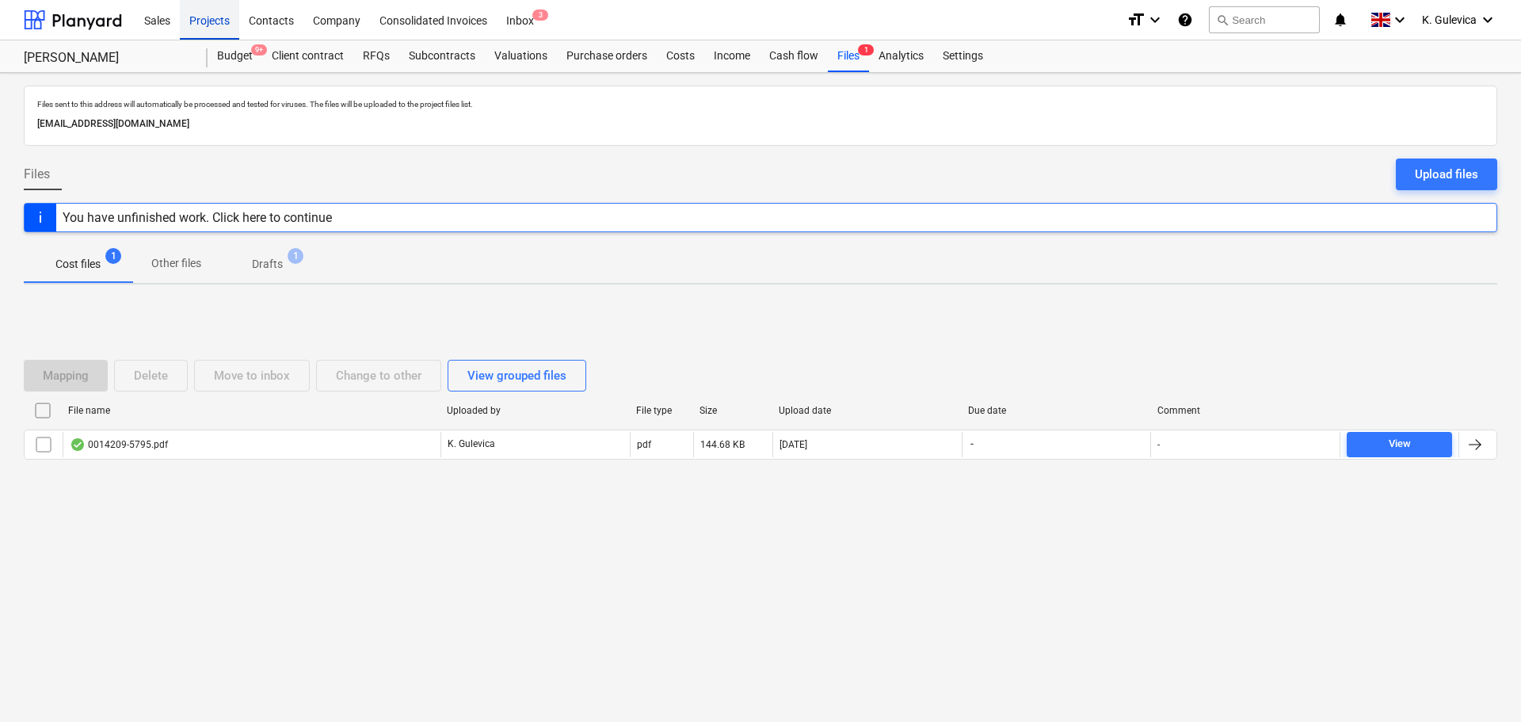
click at [223, 17] on div "Projects" at bounding box center [209, 19] width 59 height 40
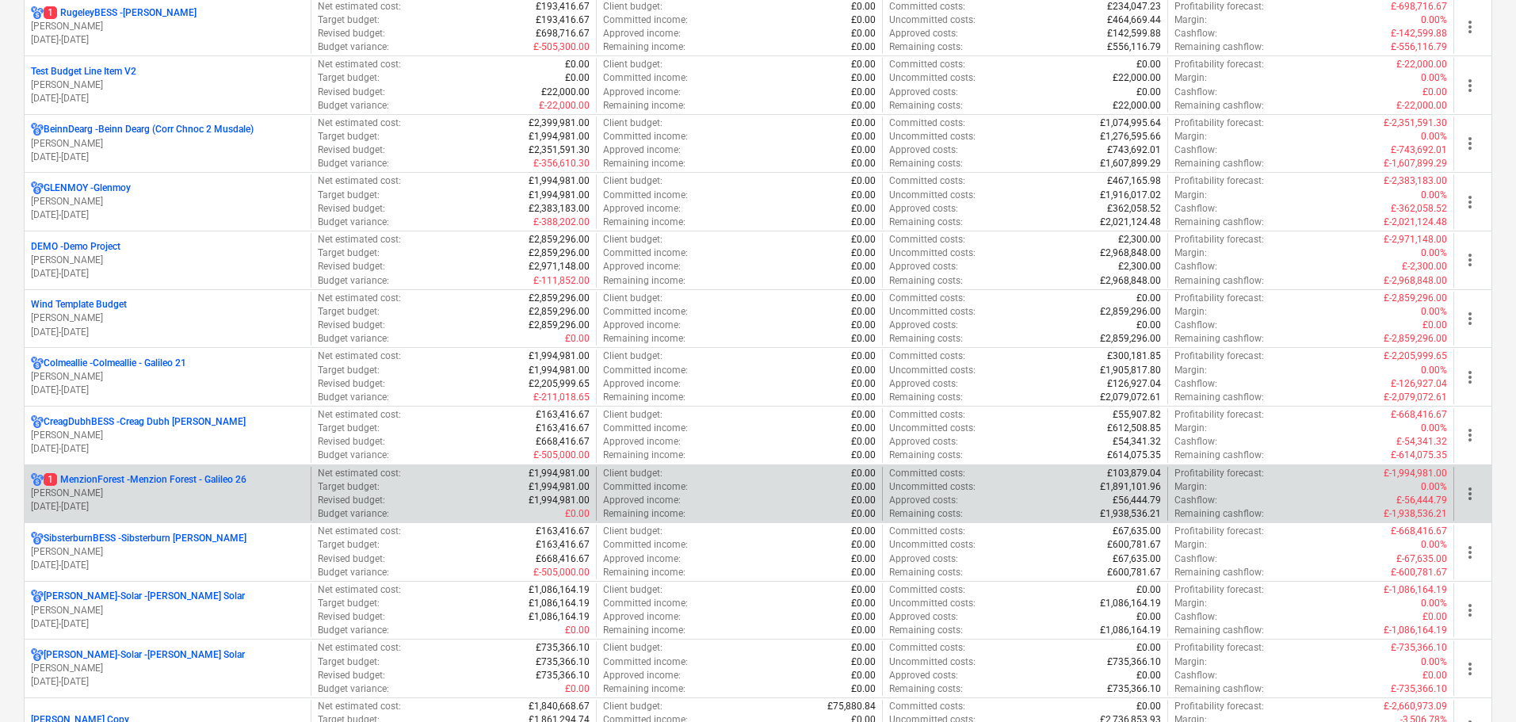
click at [138, 493] on p "[PERSON_NAME]" at bounding box center [167, 493] width 273 height 13
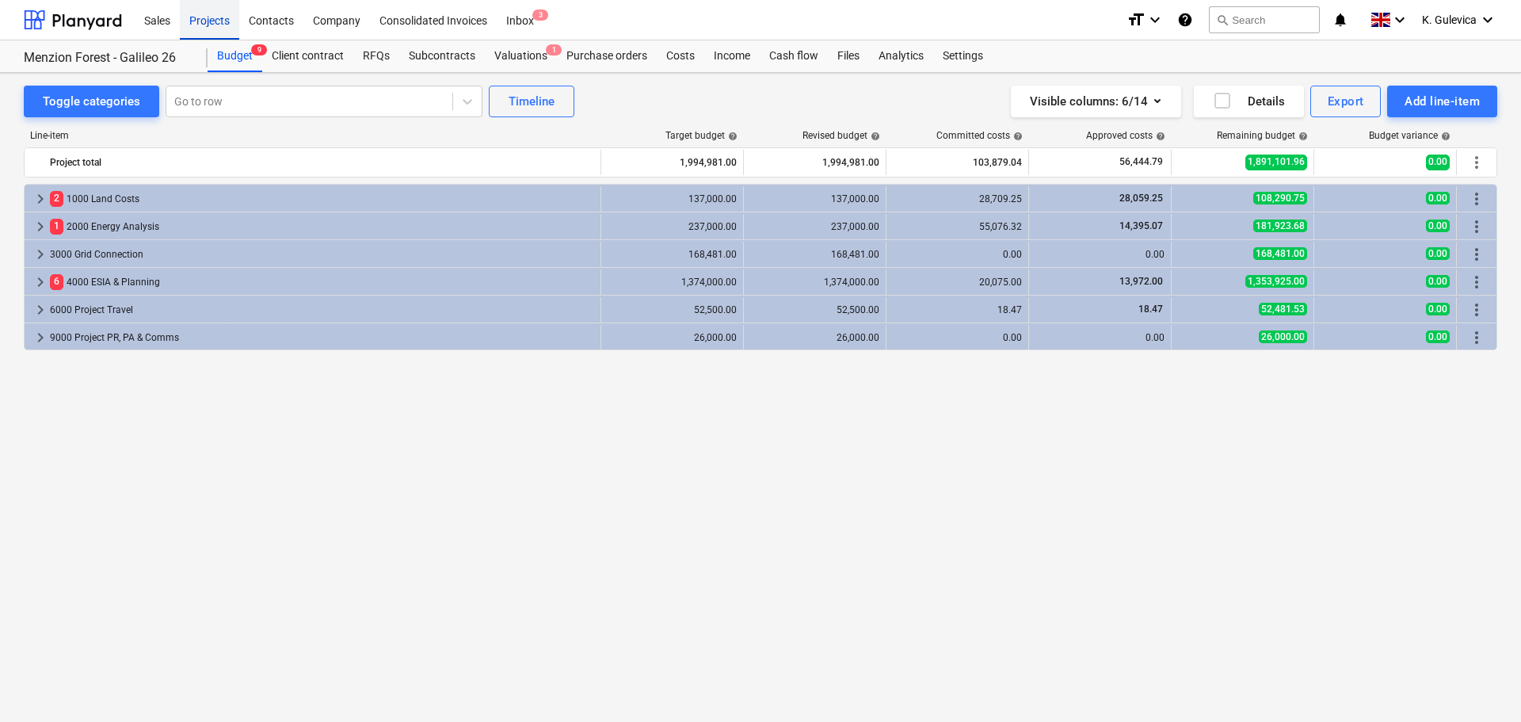
click at [219, 31] on div "Projects" at bounding box center [209, 19] width 59 height 40
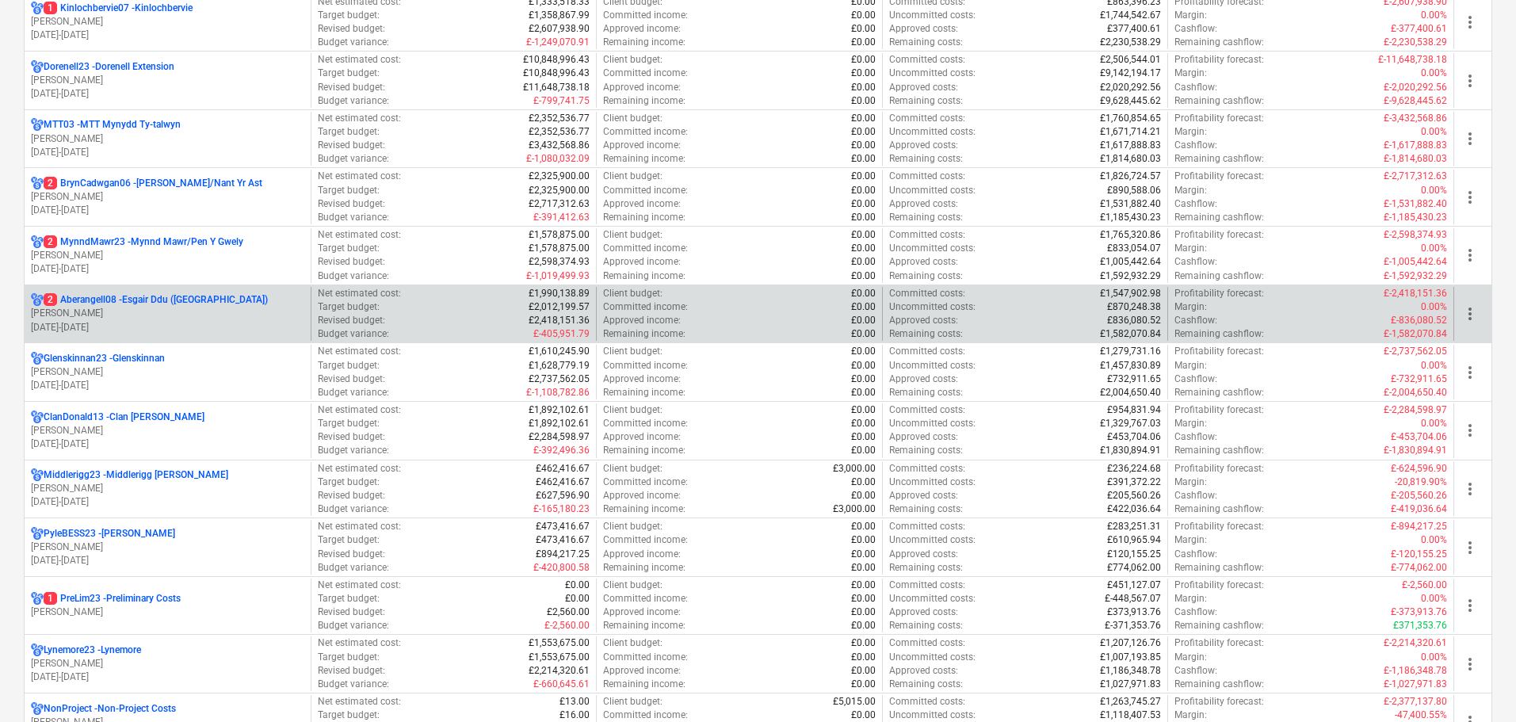
scroll to position [79, 0]
